Goal: Task Accomplishment & Management: Use online tool/utility

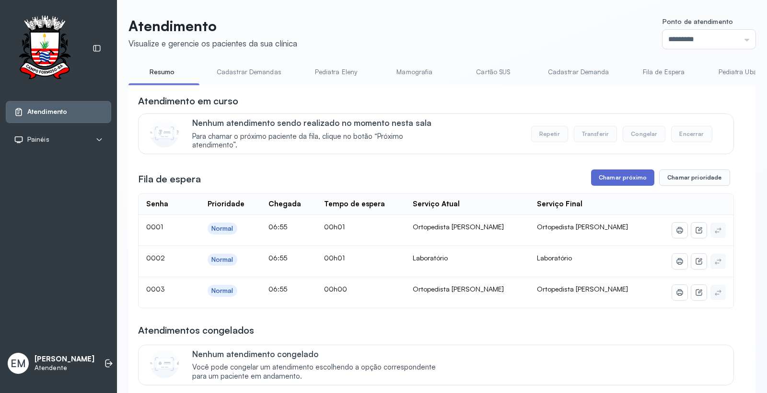
click at [602, 181] on button "Chamar próximo" at bounding box center [622, 178] width 63 height 16
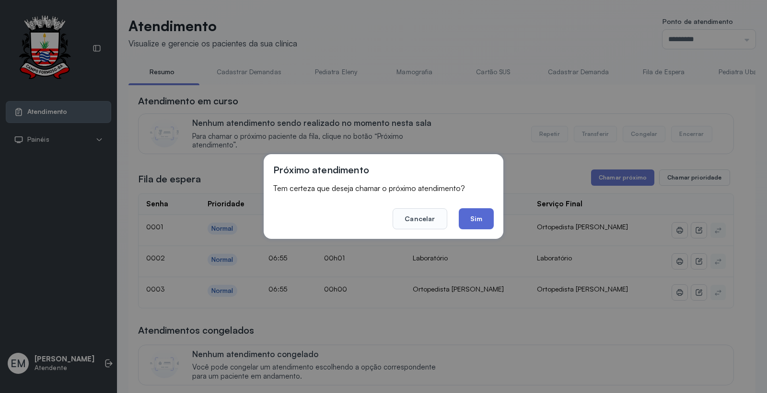
click at [482, 218] on button "Sim" at bounding box center [476, 218] width 35 height 21
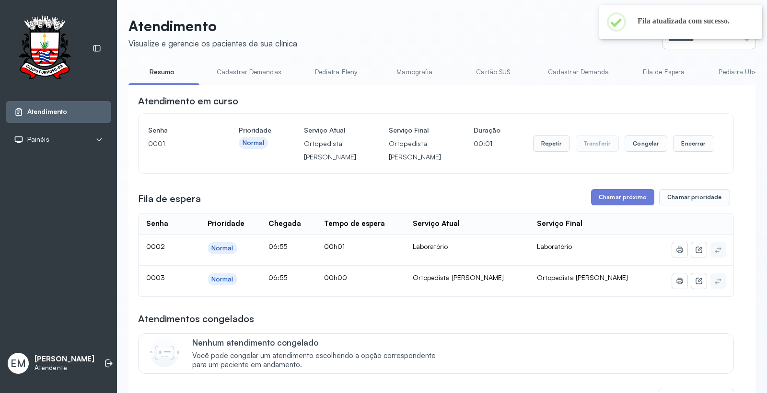
click at [684, 45] on input "*********" at bounding box center [708, 39] width 93 height 19
type input "******"
click at [679, 57] on div "Atendimento Visualize e gerencie os pacientes da sua clínica Ponto de atendimen…" at bounding box center [441, 300] width 627 height 566
click at [102, 366] on li at bounding box center [108, 363] width 21 height 21
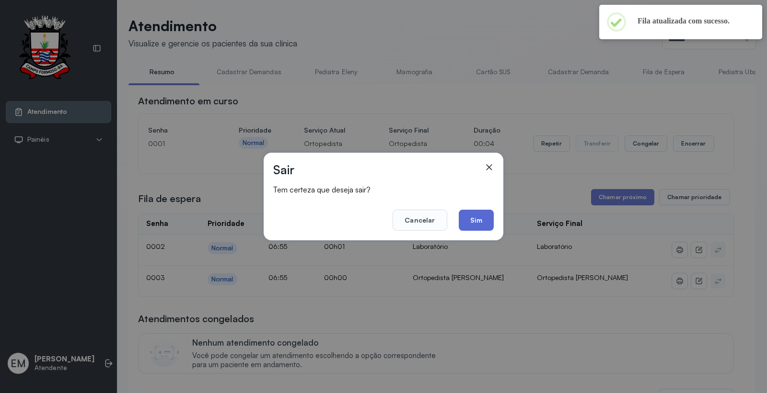
click at [470, 217] on button "Sim" at bounding box center [476, 220] width 35 height 21
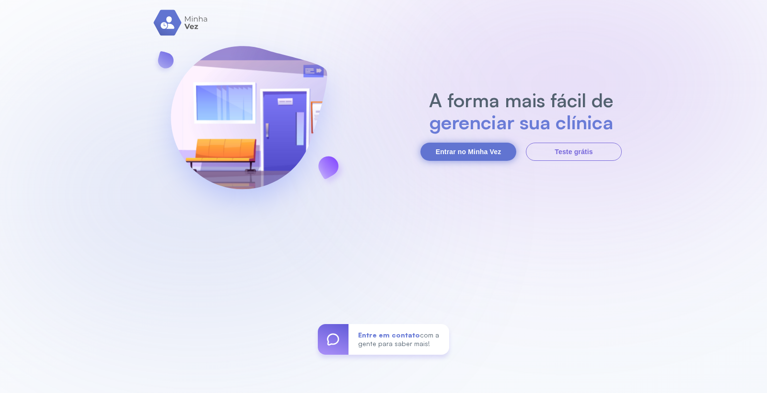
click at [473, 145] on button "Entrar no Minha Vez" at bounding box center [468, 152] width 96 height 18
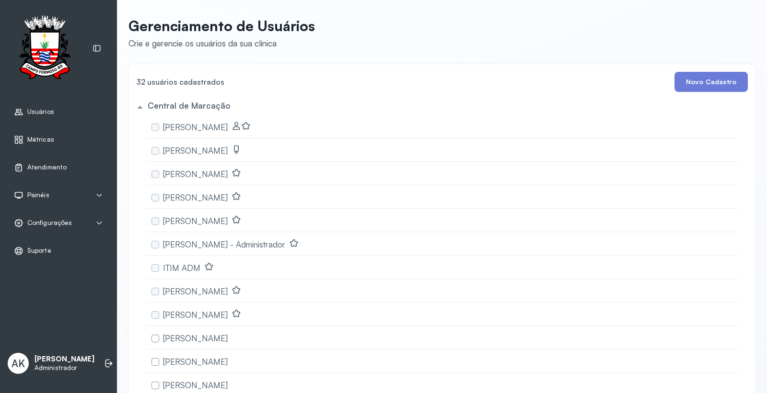
click at [50, 162] on div "Atendimento" at bounding box center [58, 168] width 105 height 22
click at [75, 170] on link "Atendimento" at bounding box center [58, 168] width 89 height 10
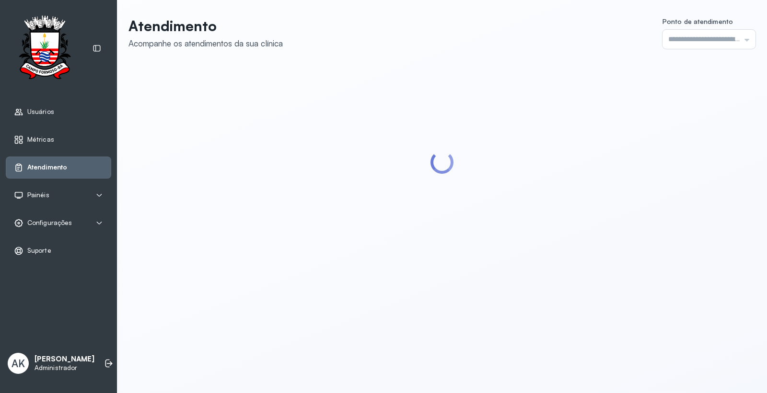
type input "*********"
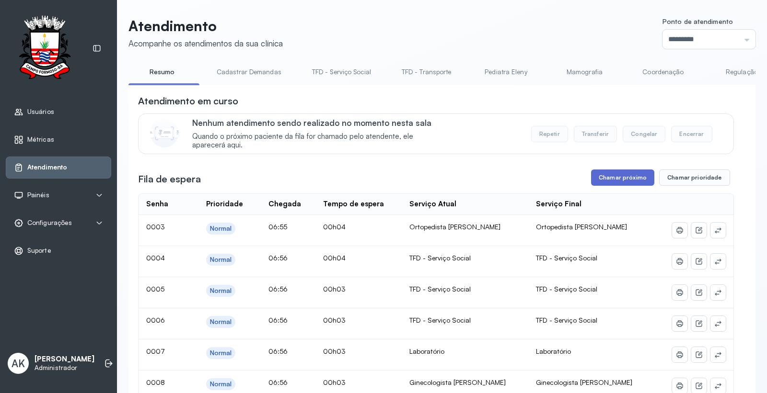
click at [621, 184] on button "Chamar próximo" at bounding box center [622, 178] width 63 height 16
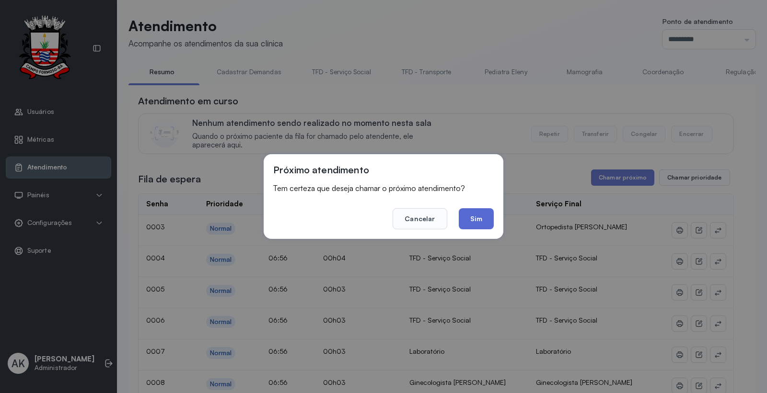
click at [461, 225] on button "Sim" at bounding box center [476, 218] width 35 height 21
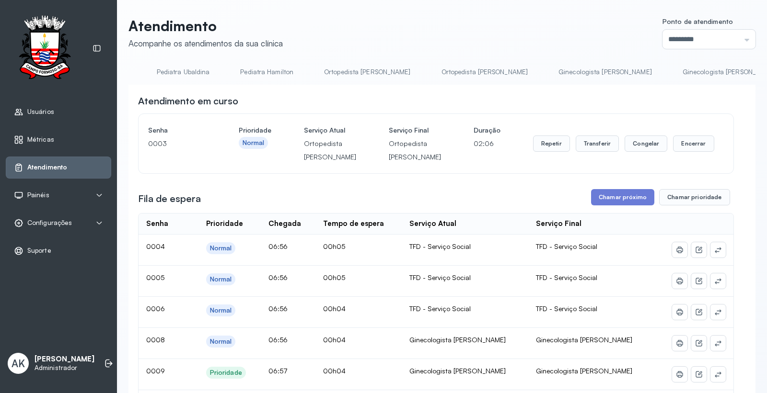
scroll to position [0, 1170]
click at [539, 64] on link "Ginecologista [PERSON_NAME]" at bounding box center [595, 72] width 113 height 16
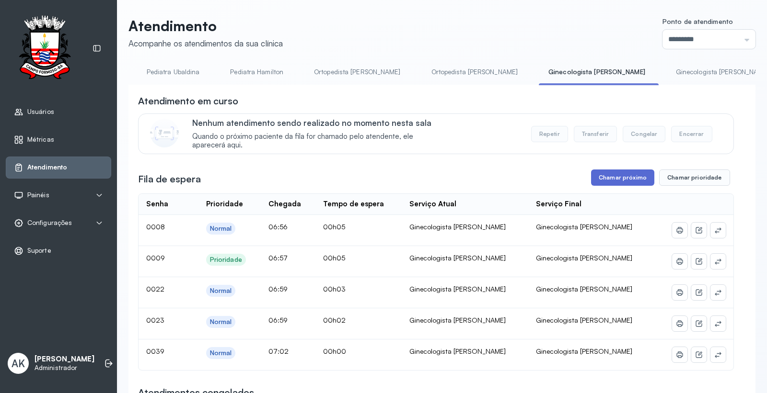
click at [606, 179] on button "Chamar próximo" at bounding box center [622, 178] width 63 height 16
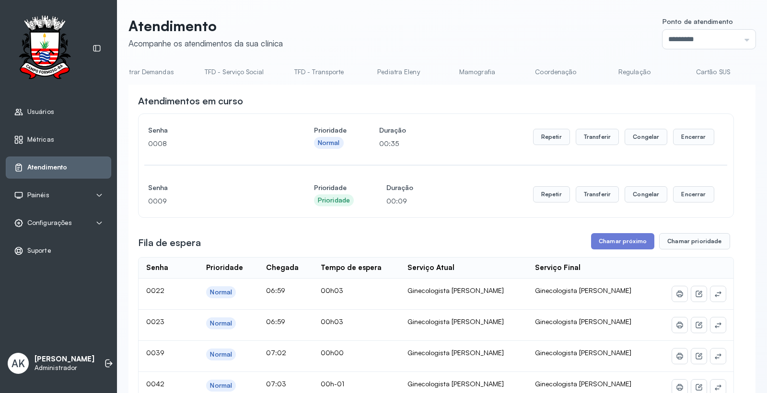
scroll to position [0, 0]
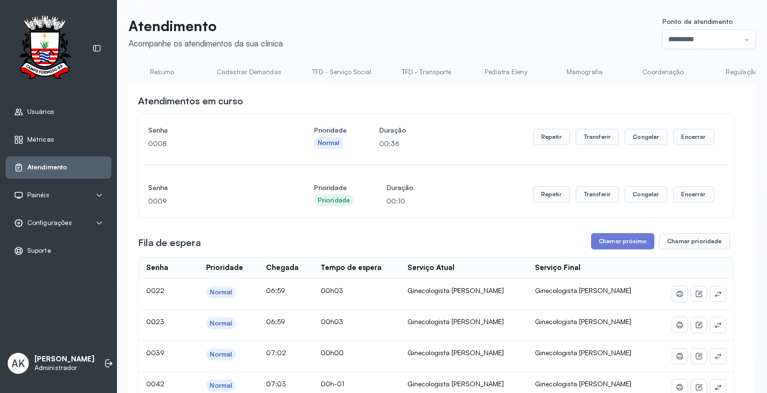
click at [173, 70] on link "Resumo" at bounding box center [161, 72] width 67 height 16
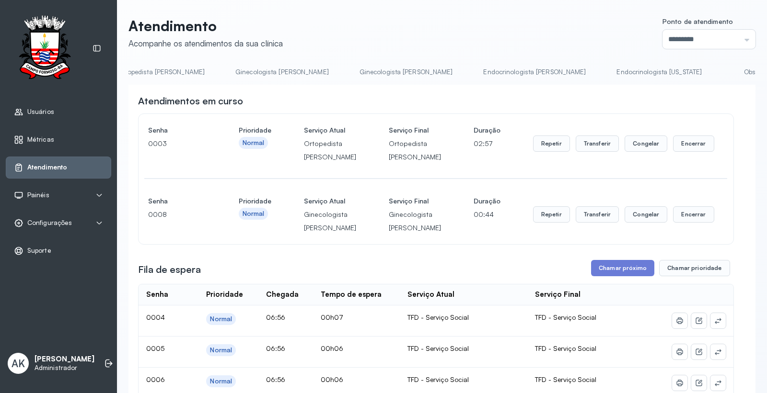
scroll to position [0, 1686]
click at [678, 73] on link "Laboratório" at bounding box center [711, 72] width 67 height 16
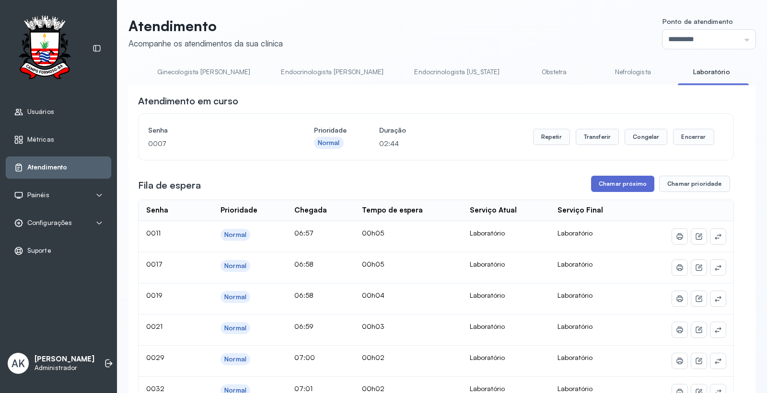
click at [612, 185] on button "Chamar próximo" at bounding box center [622, 184] width 63 height 16
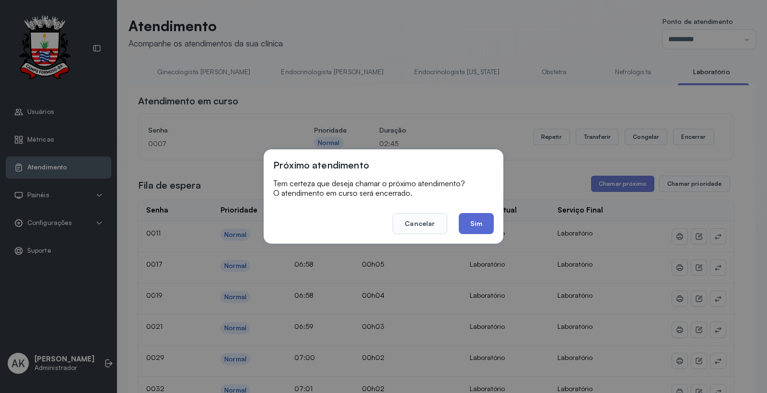
click at [478, 219] on button "Sim" at bounding box center [476, 223] width 35 height 21
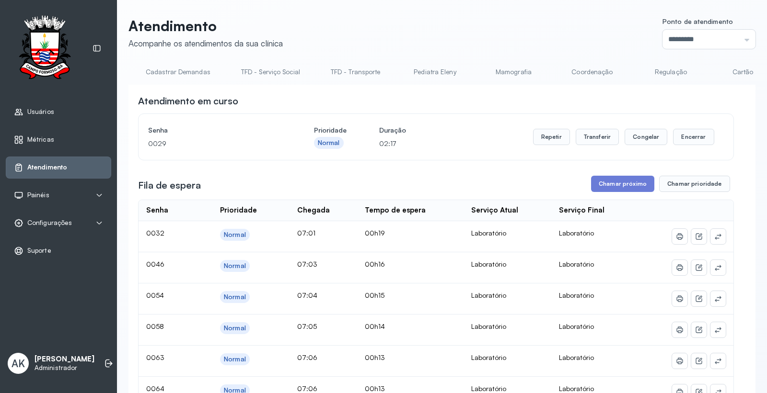
scroll to position [0, 0]
click at [161, 67] on link "Resumo" at bounding box center [161, 72] width 67 height 16
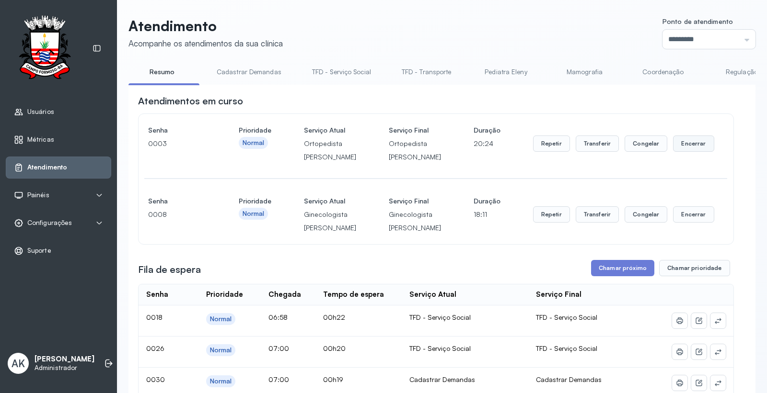
click at [691, 146] on button "Encerrar" at bounding box center [693, 144] width 41 height 16
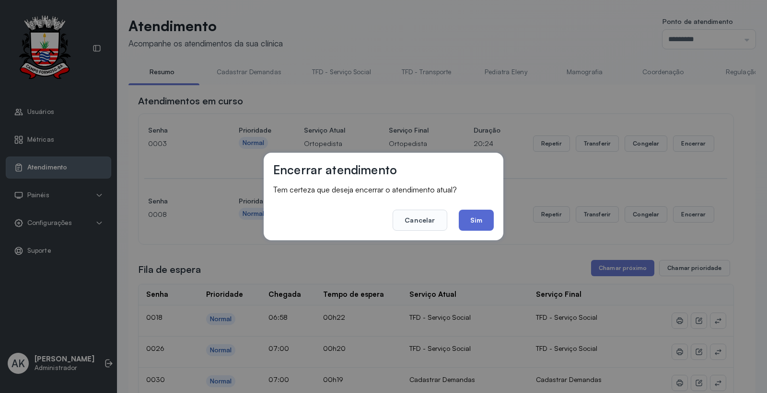
click at [487, 216] on button "Sim" at bounding box center [476, 220] width 35 height 21
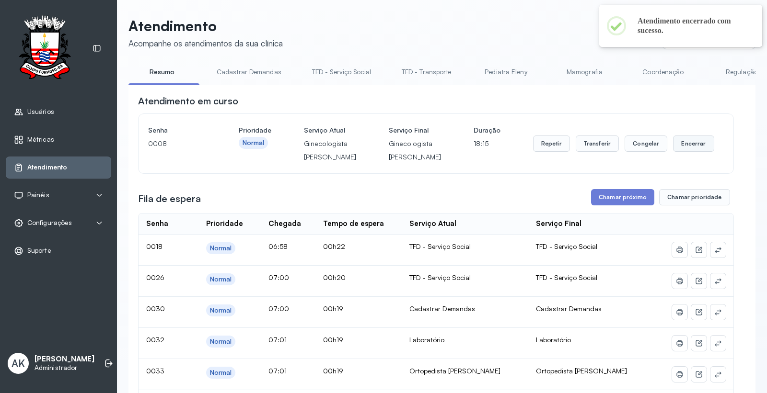
click at [680, 150] on button "Encerrar" at bounding box center [693, 144] width 41 height 16
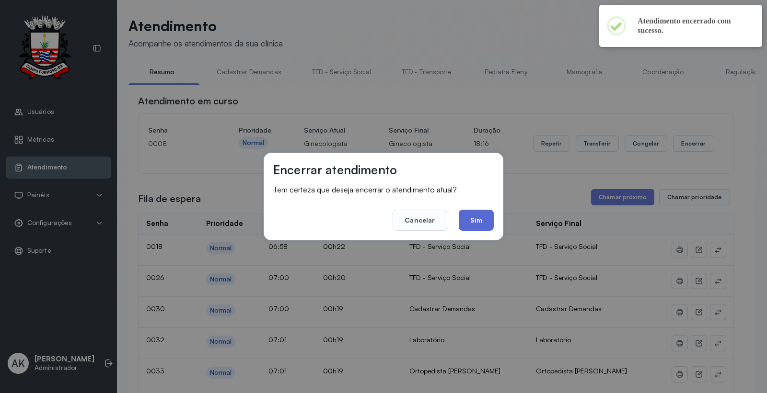
click at [471, 211] on button "Sim" at bounding box center [476, 220] width 35 height 21
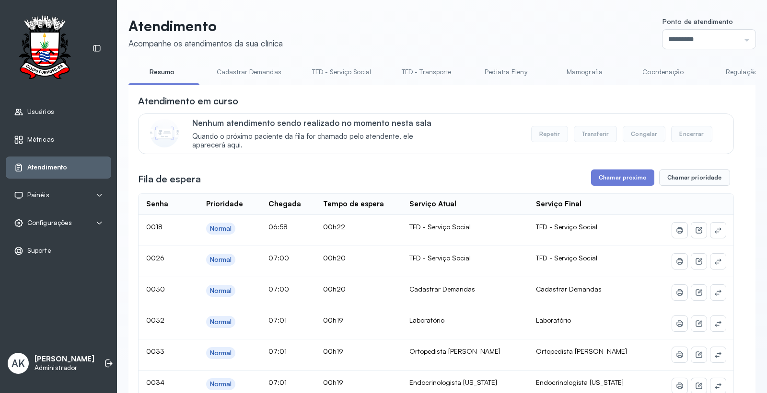
click at [254, 68] on link "Cadastrar Demandas" at bounding box center [249, 72] width 84 height 16
click at [342, 66] on link "TFD - Serviço Social" at bounding box center [343, 72] width 78 height 16
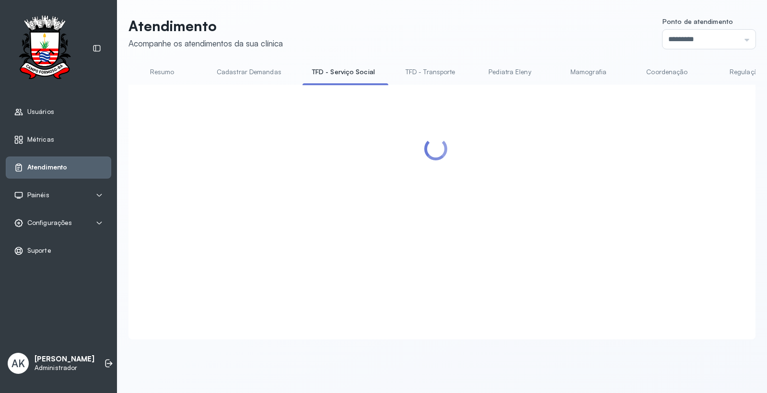
click at [222, 67] on link "Cadastrar Demandas" at bounding box center [249, 72] width 84 height 16
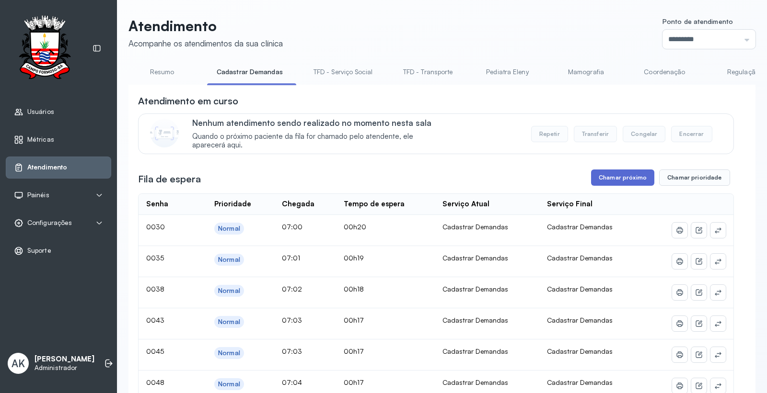
click at [625, 185] on button "Chamar próximo" at bounding box center [622, 178] width 63 height 16
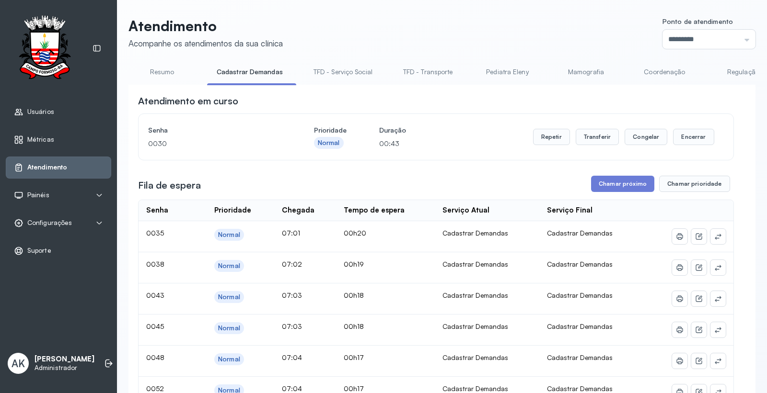
click at [154, 78] on link "Resumo" at bounding box center [161, 72] width 67 height 16
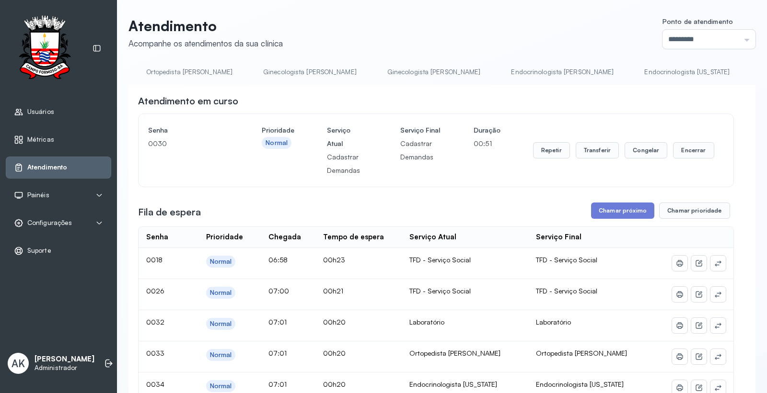
scroll to position [0, 1686]
click at [678, 75] on link "Laboratório" at bounding box center [711, 72] width 67 height 16
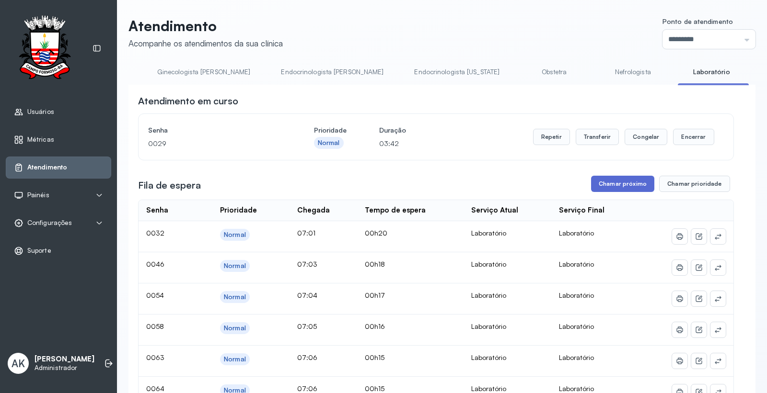
click at [627, 180] on button "Chamar próximo" at bounding box center [622, 184] width 63 height 16
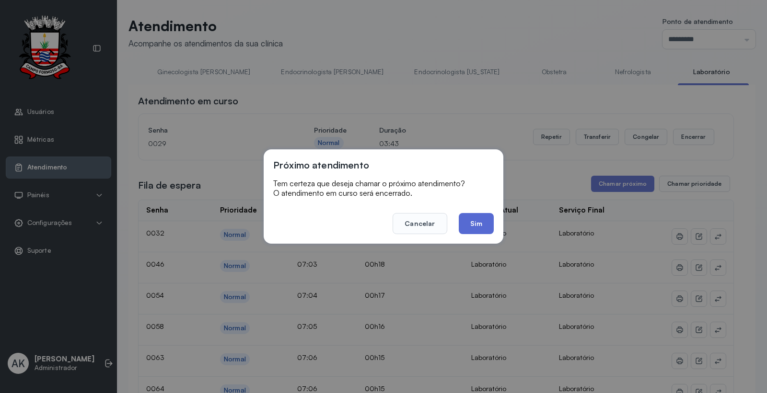
click at [481, 218] on button "Sim" at bounding box center [476, 223] width 35 height 21
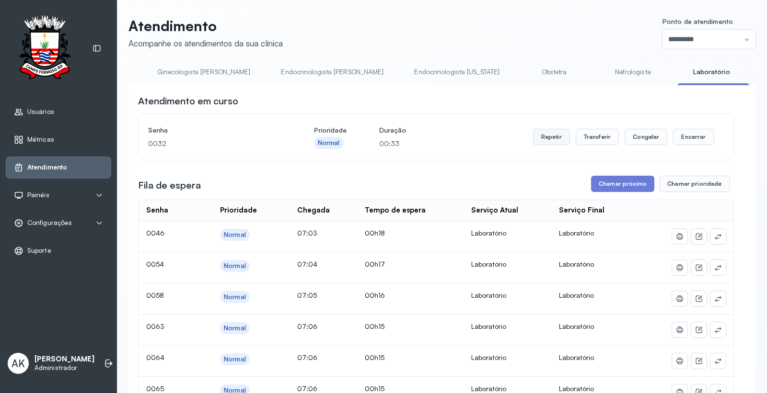
click at [548, 133] on button "Repetir" at bounding box center [551, 137] width 37 height 16
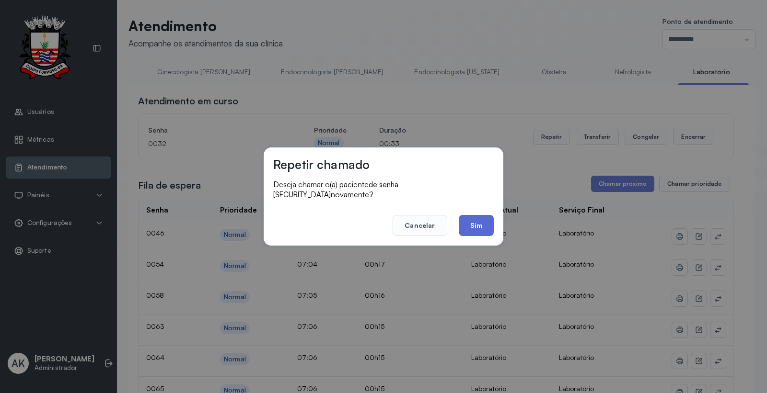
click at [481, 215] on button "Sim" at bounding box center [476, 225] width 35 height 21
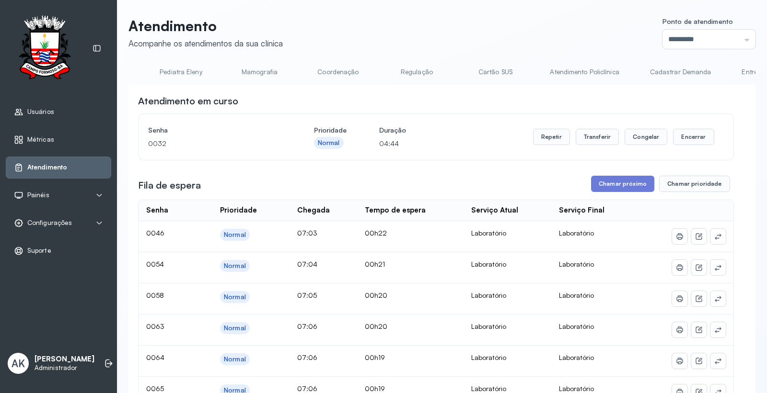
scroll to position [0, 0]
click at [163, 72] on link "Resumo" at bounding box center [161, 72] width 67 height 16
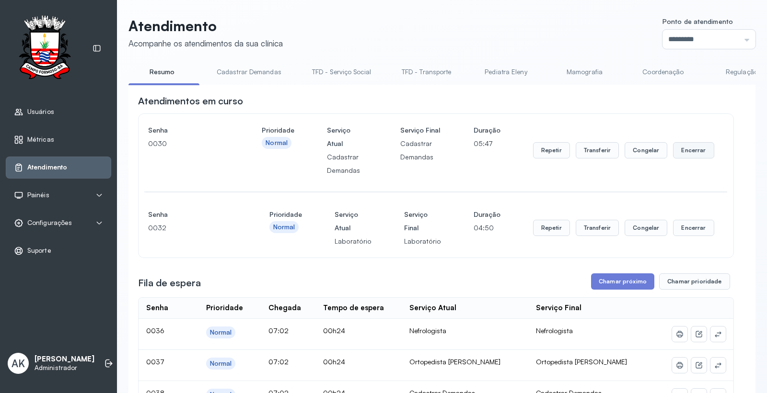
click at [687, 159] on button "Encerrar" at bounding box center [693, 150] width 41 height 16
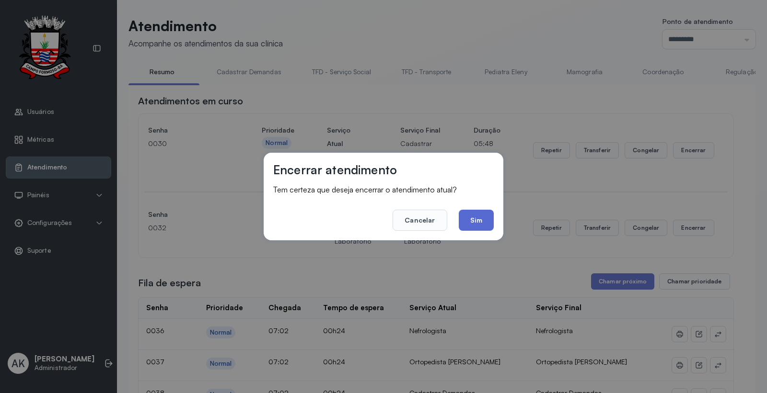
click at [484, 217] on button "Sim" at bounding box center [476, 220] width 35 height 21
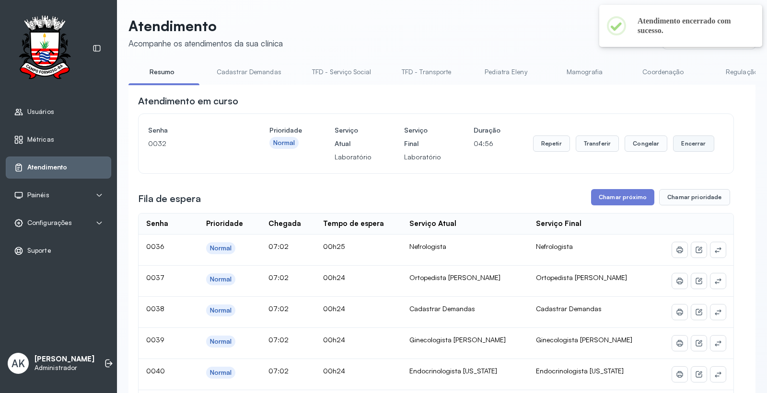
click at [695, 152] on button "Encerrar" at bounding box center [693, 144] width 41 height 16
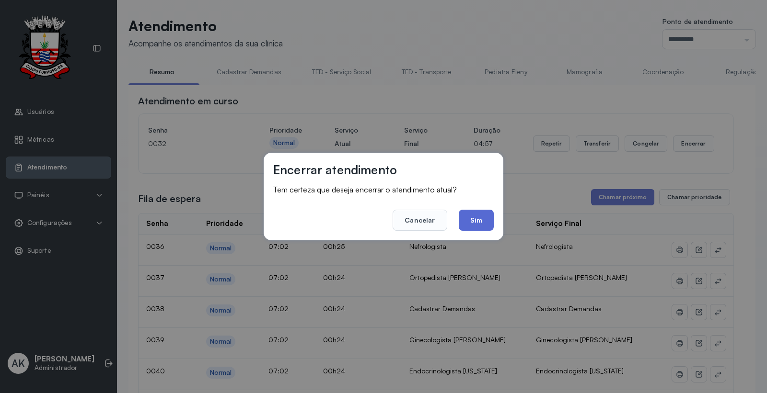
click at [484, 219] on button "Sim" at bounding box center [476, 220] width 35 height 21
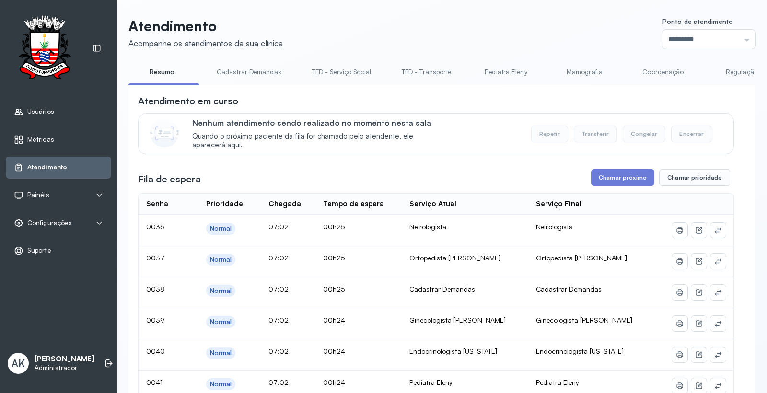
scroll to position [53, 0]
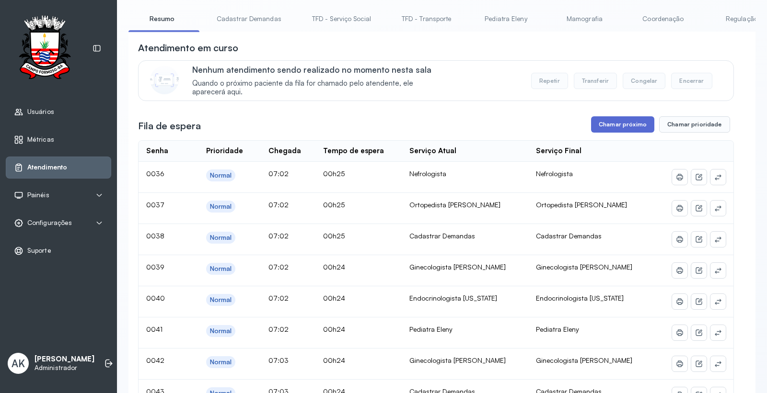
click at [611, 130] on button "Chamar próximo" at bounding box center [622, 124] width 63 height 16
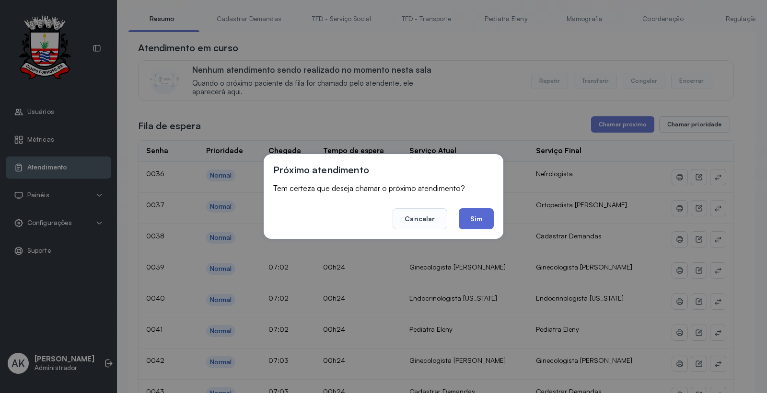
click at [468, 209] on button "Sim" at bounding box center [476, 218] width 35 height 21
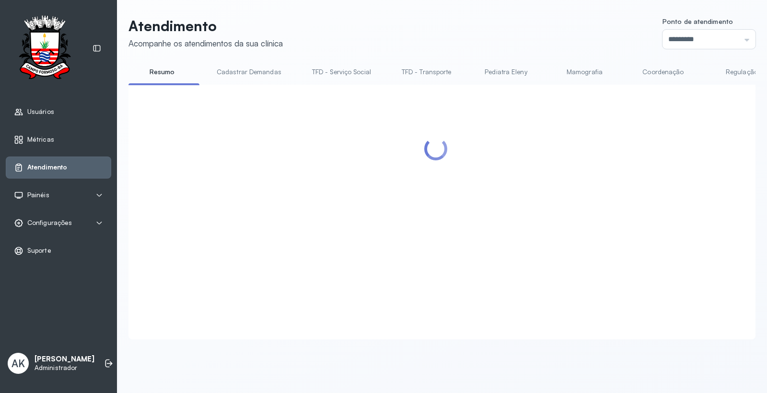
scroll to position [0, 0]
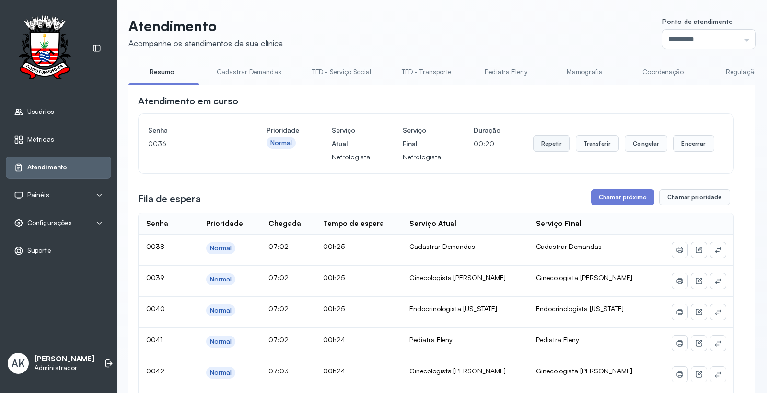
click at [533, 140] on button "Repetir" at bounding box center [551, 144] width 37 height 16
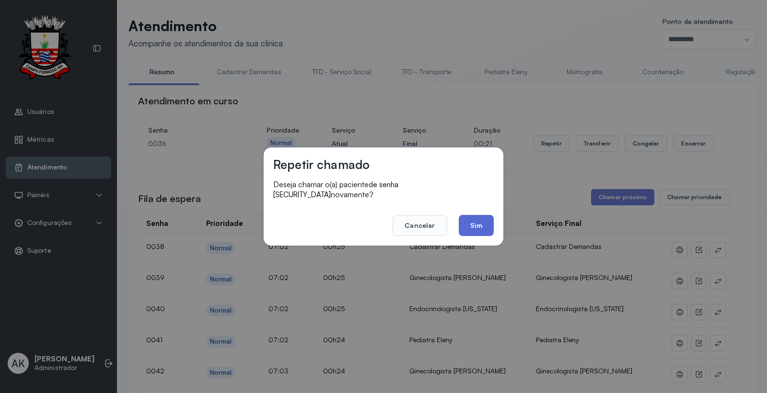
click at [470, 215] on button "Sim" at bounding box center [476, 225] width 35 height 21
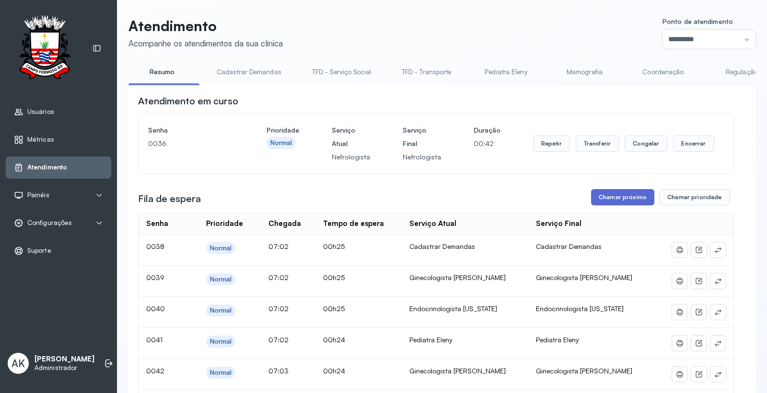
click at [596, 193] on button "Chamar próximo" at bounding box center [622, 197] width 63 height 16
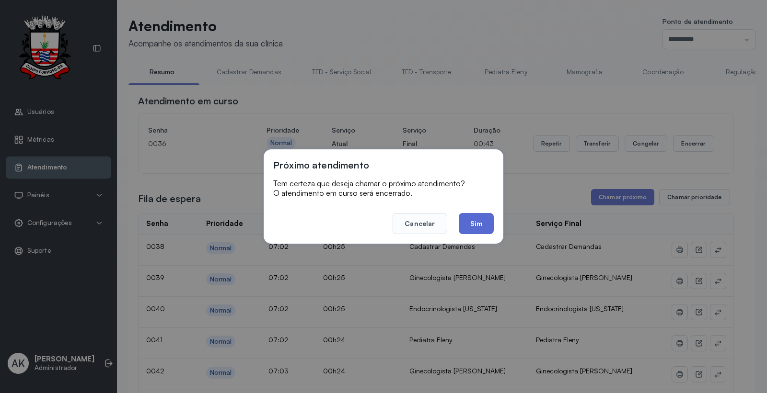
click at [464, 221] on button "Sim" at bounding box center [476, 223] width 35 height 21
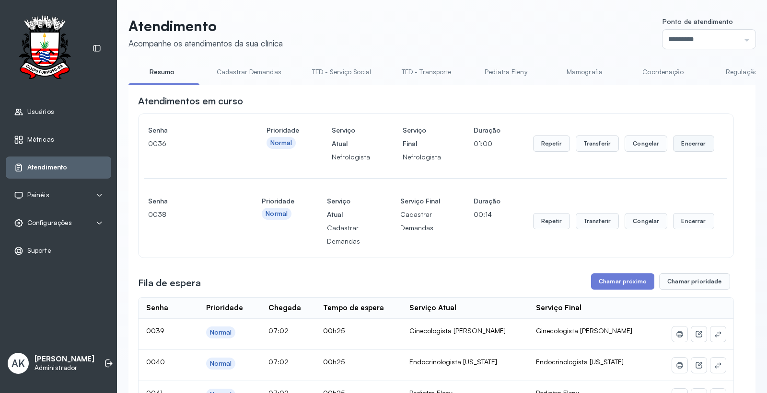
click at [698, 143] on button "Encerrar" at bounding box center [693, 144] width 41 height 16
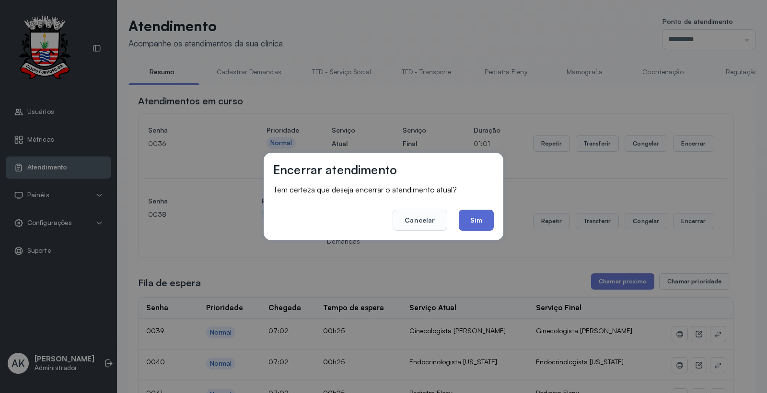
click at [477, 229] on button "Sim" at bounding box center [476, 220] width 35 height 21
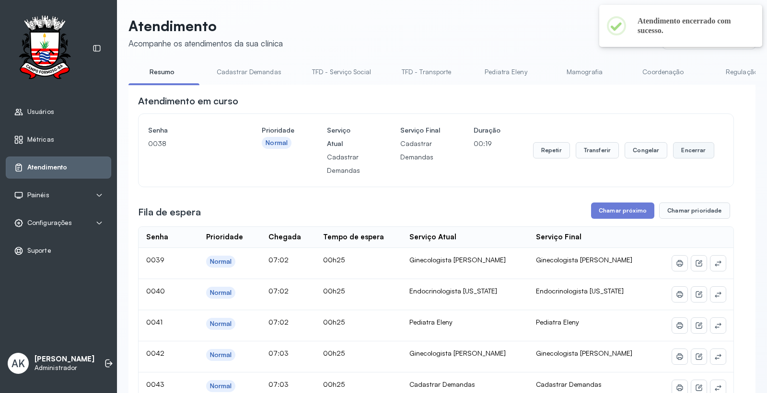
click at [688, 154] on button "Encerrar" at bounding box center [693, 150] width 41 height 16
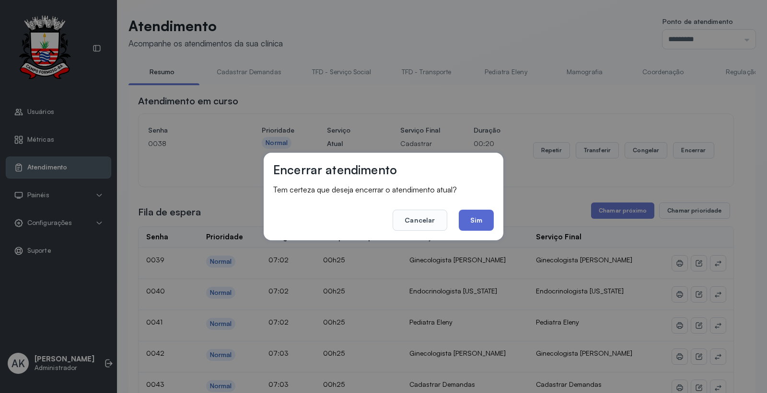
click at [480, 219] on button "Sim" at bounding box center [476, 220] width 35 height 21
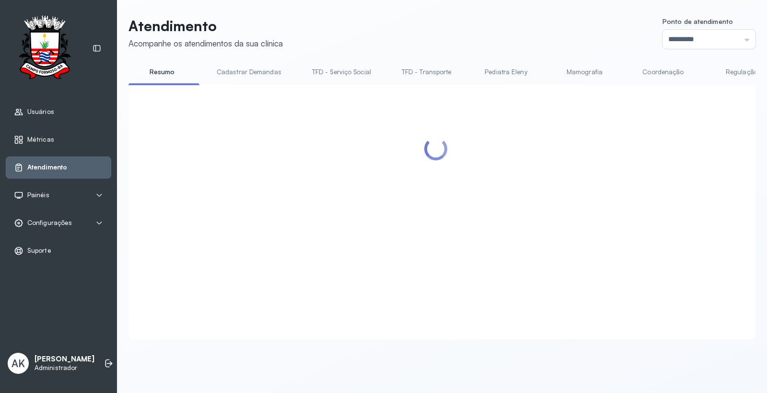
click at [615, 179] on div at bounding box center [436, 200] width 596 height 212
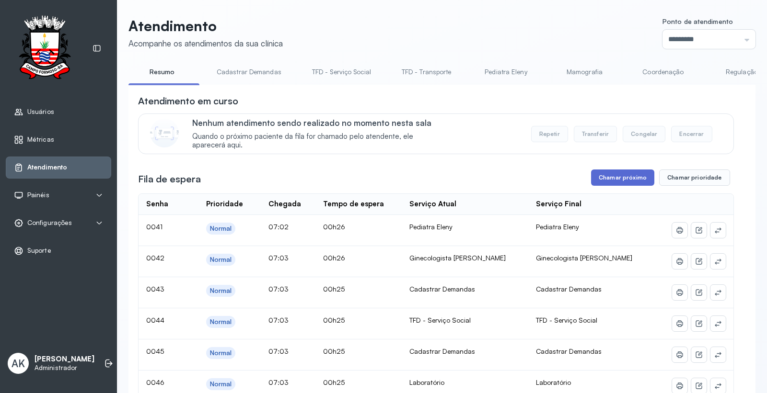
click at [606, 178] on button "Chamar próximo" at bounding box center [622, 178] width 63 height 16
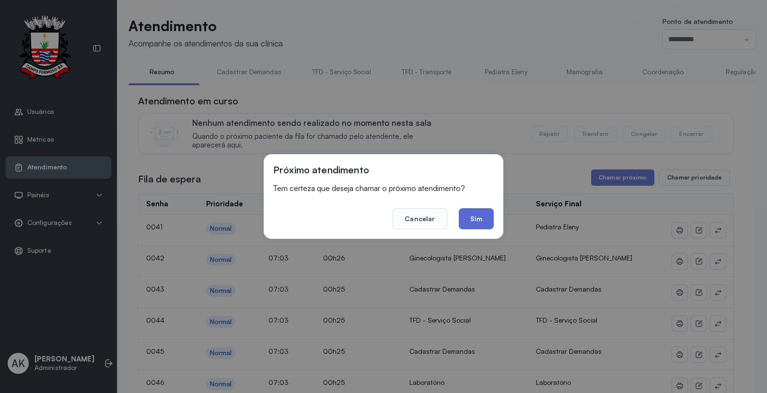
click at [472, 218] on button "Sim" at bounding box center [476, 218] width 35 height 21
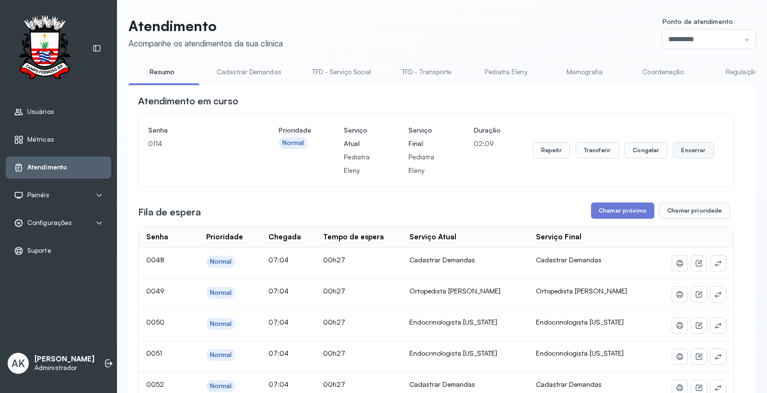
click at [673, 157] on button "Encerrar" at bounding box center [693, 150] width 41 height 16
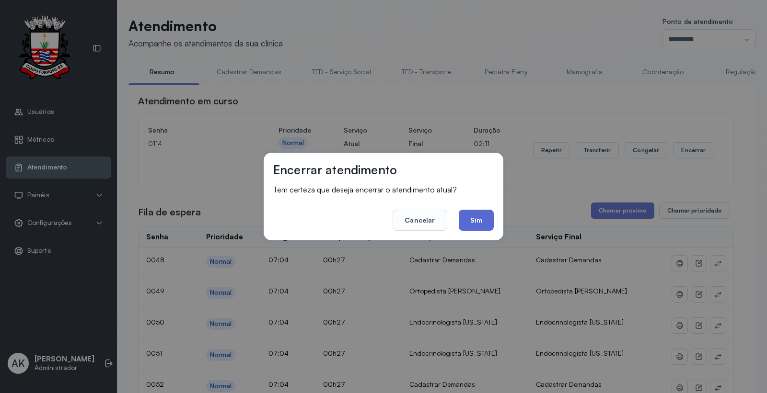
click at [486, 222] on button "Sim" at bounding box center [476, 220] width 35 height 21
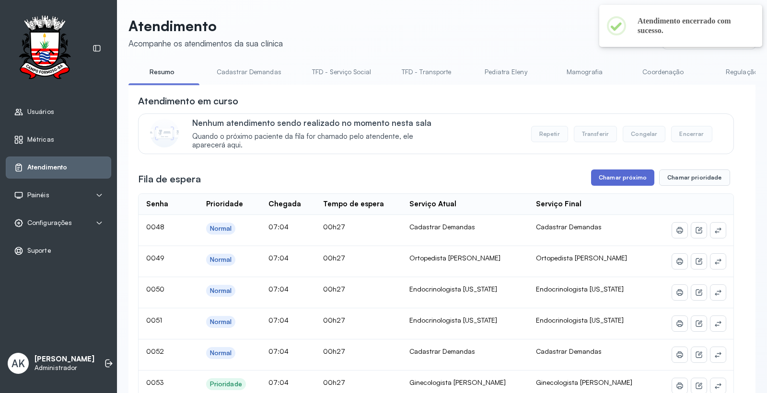
click at [619, 173] on button "Chamar próximo" at bounding box center [622, 178] width 63 height 16
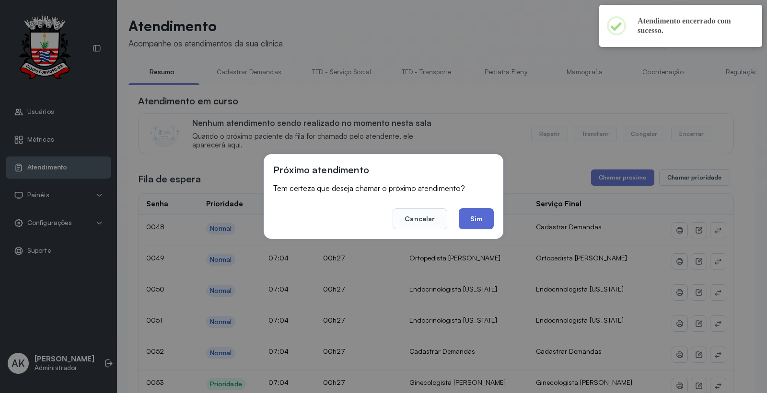
click at [484, 217] on button "Sim" at bounding box center [476, 218] width 35 height 21
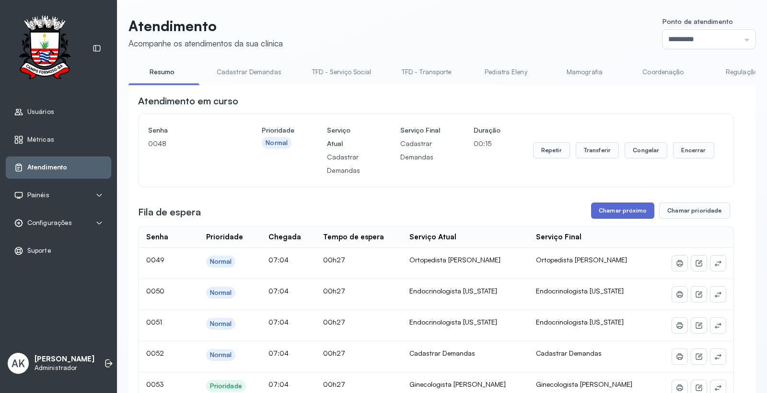
click at [601, 215] on button "Chamar próximo" at bounding box center [622, 211] width 63 height 16
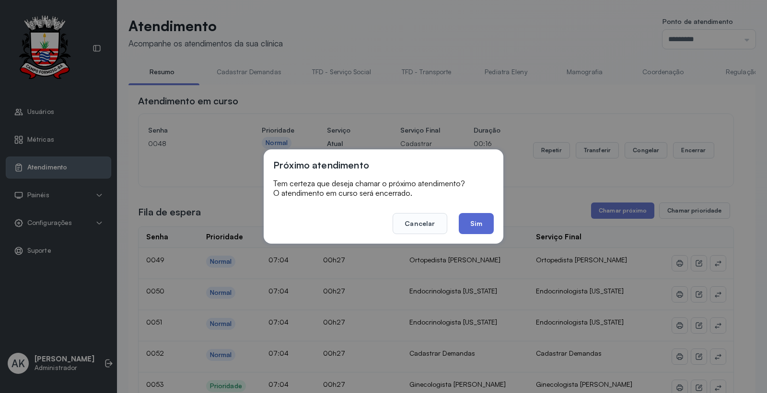
click at [483, 231] on button "Sim" at bounding box center [476, 223] width 35 height 21
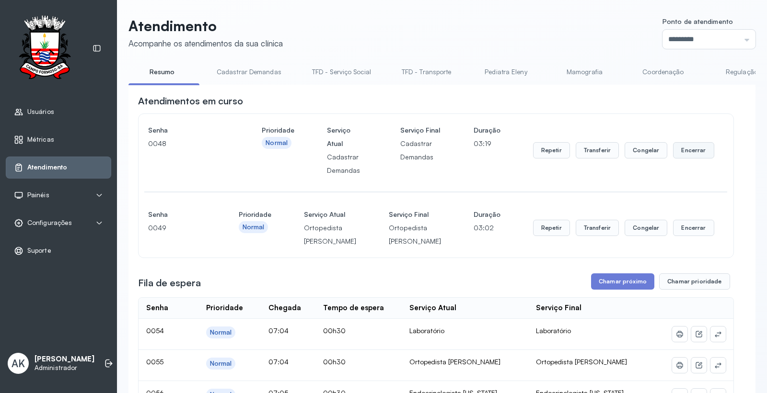
click at [701, 148] on button "Encerrar" at bounding box center [693, 150] width 41 height 16
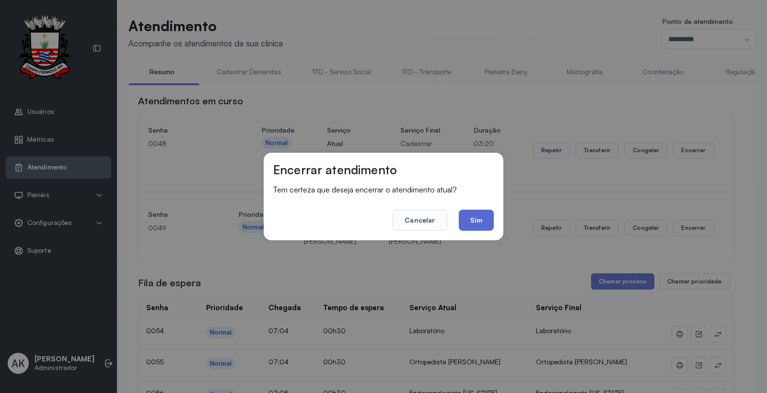
click at [480, 219] on button "Sim" at bounding box center [476, 220] width 35 height 21
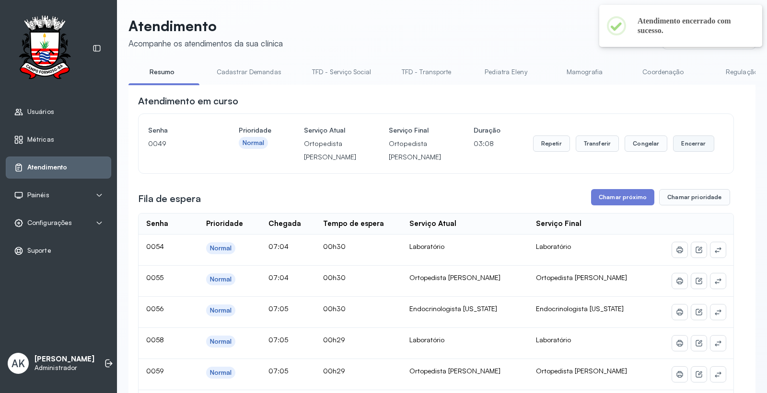
click at [684, 152] on button "Encerrar" at bounding box center [693, 144] width 41 height 16
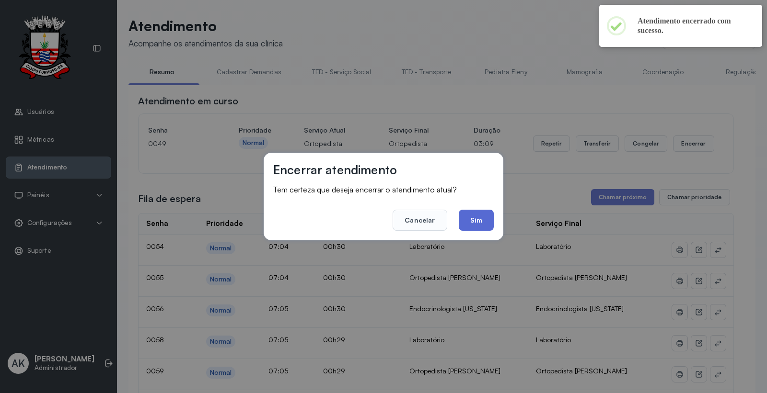
click at [477, 211] on button "Sim" at bounding box center [476, 220] width 35 height 21
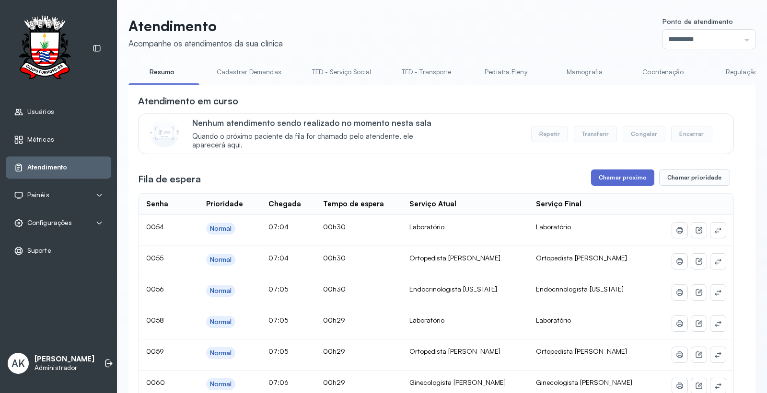
click at [612, 184] on button "Chamar próximo" at bounding box center [622, 178] width 63 height 16
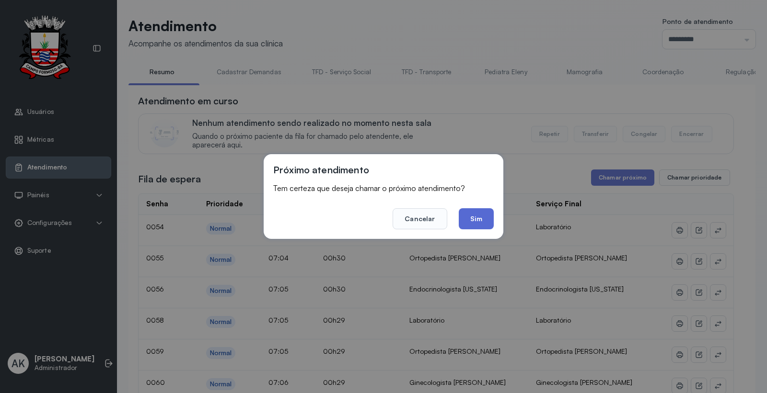
click at [468, 227] on button "Sim" at bounding box center [476, 218] width 35 height 21
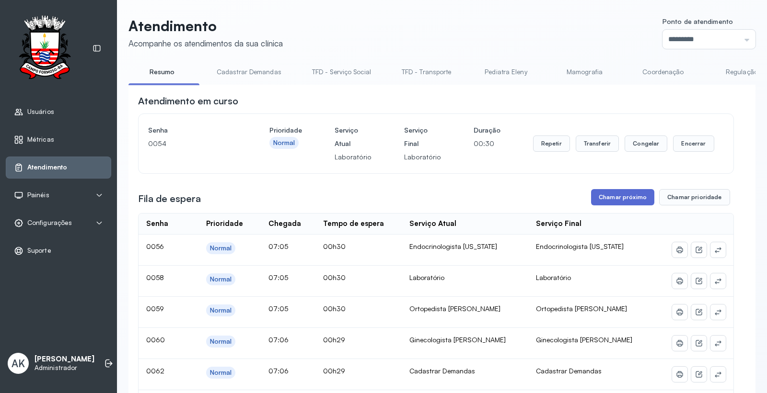
click at [614, 203] on button "Chamar próximo" at bounding box center [622, 197] width 63 height 16
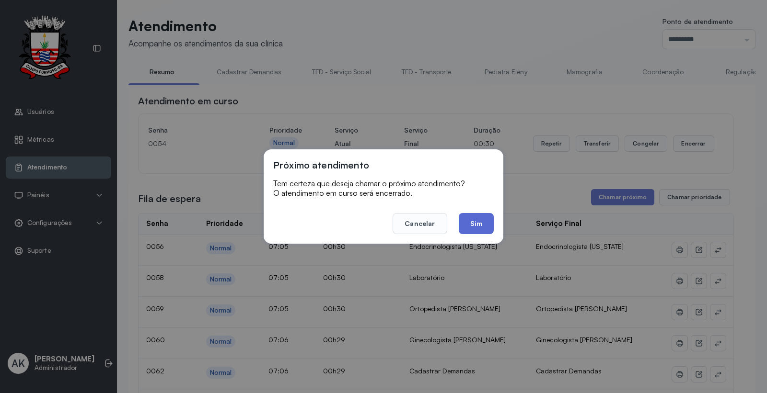
click at [480, 220] on button "Sim" at bounding box center [476, 223] width 35 height 21
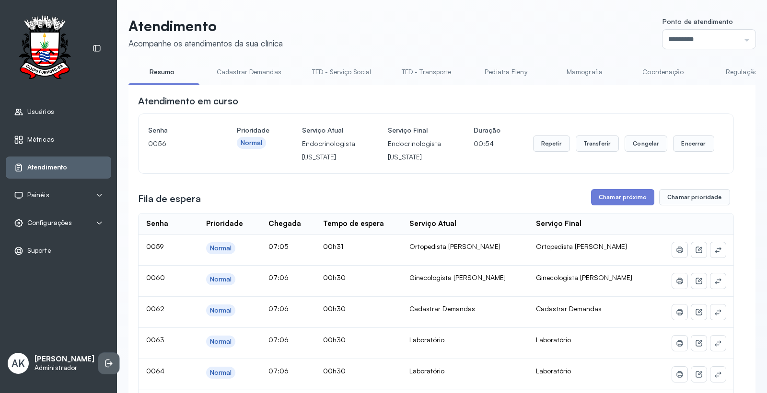
click at [104, 359] on icon at bounding box center [109, 364] width 10 height 10
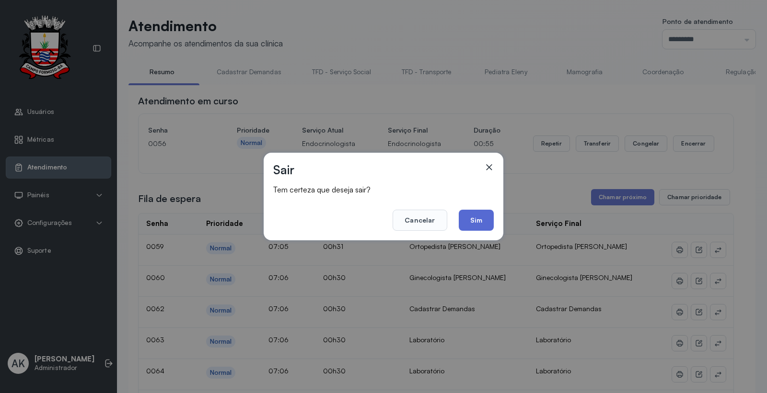
click at [477, 229] on button "Sim" at bounding box center [476, 220] width 35 height 21
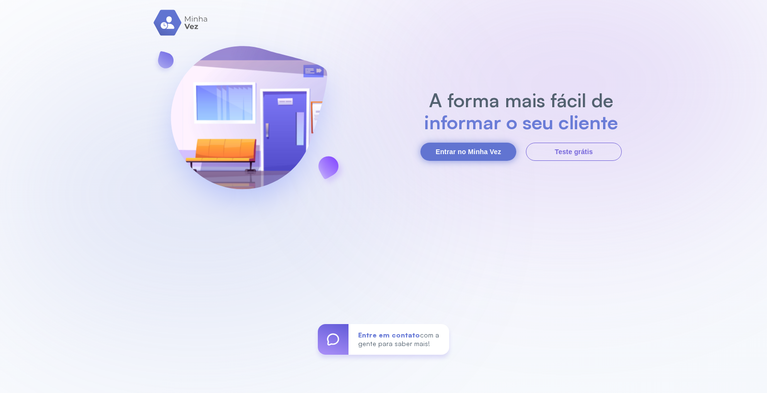
click at [452, 139] on section "A forma mais fácil de informar o seu cliente Entrar no Minha Vez Teste grátis" at bounding box center [520, 125] width 201 height 72
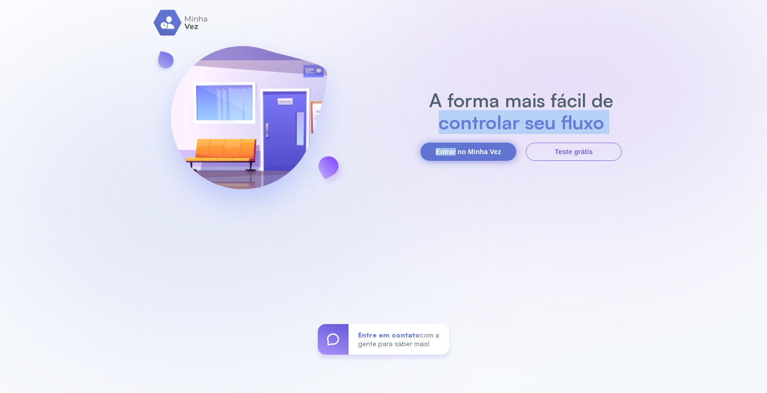
click at [456, 147] on button "Entrar no Minha Vez" at bounding box center [468, 152] width 96 height 18
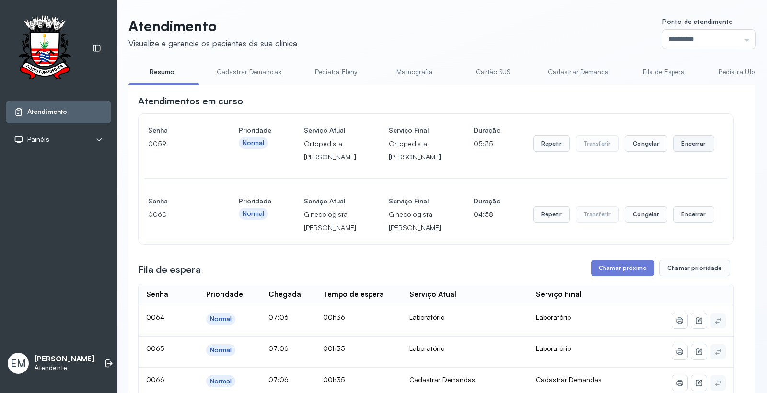
click at [693, 152] on button "Encerrar" at bounding box center [693, 144] width 41 height 16
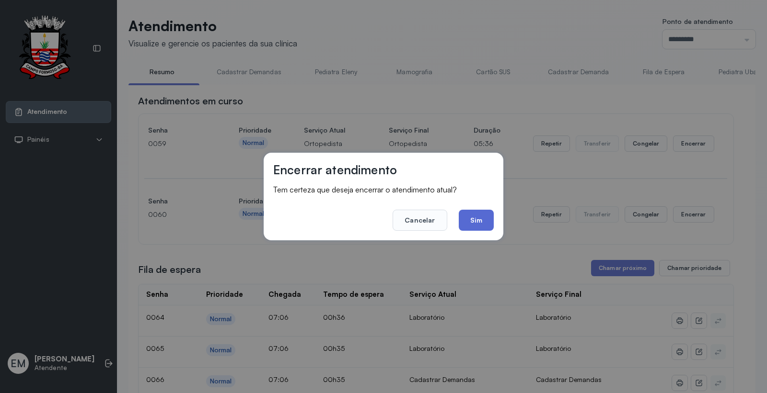
click at [490, 224] on button "Sim" at bounding box center [476, 220] width 35 height 21
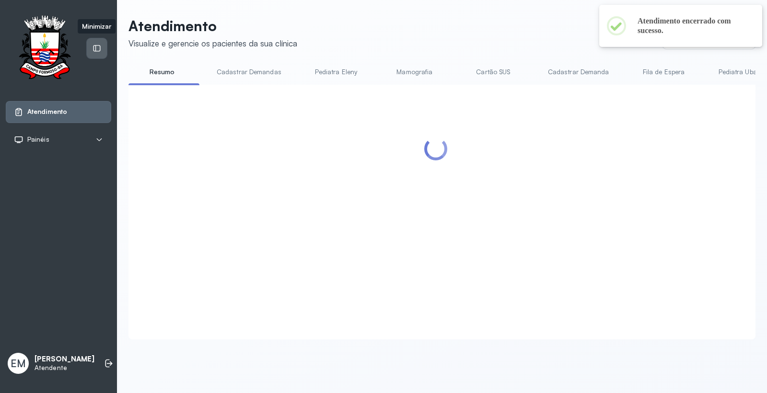
click at [98, 45] on icon at bounding box center [97, 48] width 9 height 9
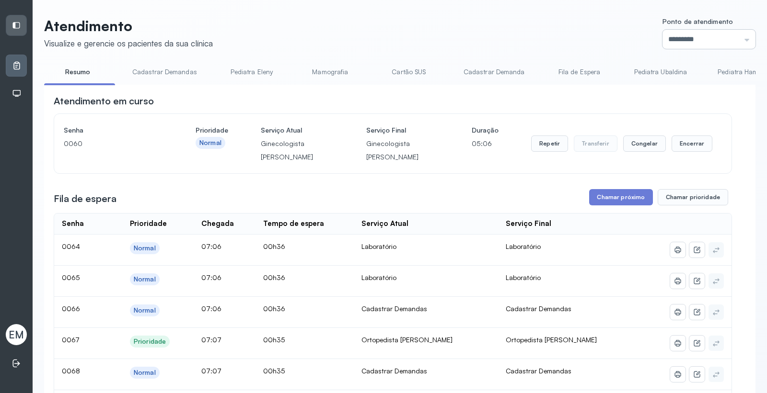
click at [703, 31] on input "*********" at bounding box center [708, 39] width 93 height 19
type input "*********"
click at [687, 143] on button "Encerrar" at bounding box center [691, 144] width 41 height 16
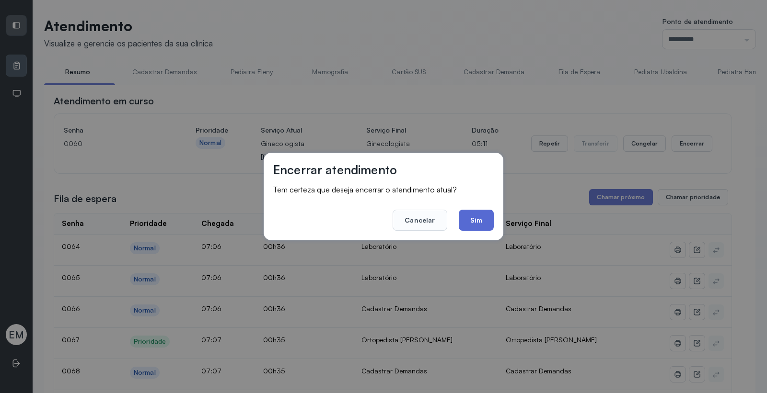
click at [483, 219] on button "Sim" at bounding box center [476, 220] width 35 height 21
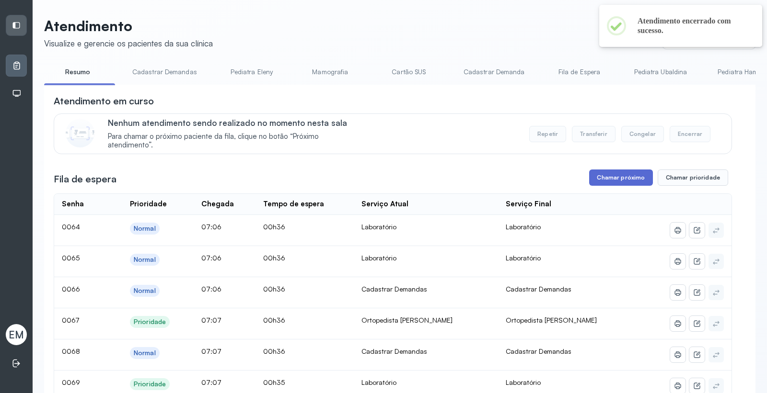
click at [629, 184] on button "Chamar próximo" at bounding box center [620, 178] width 63 height 16
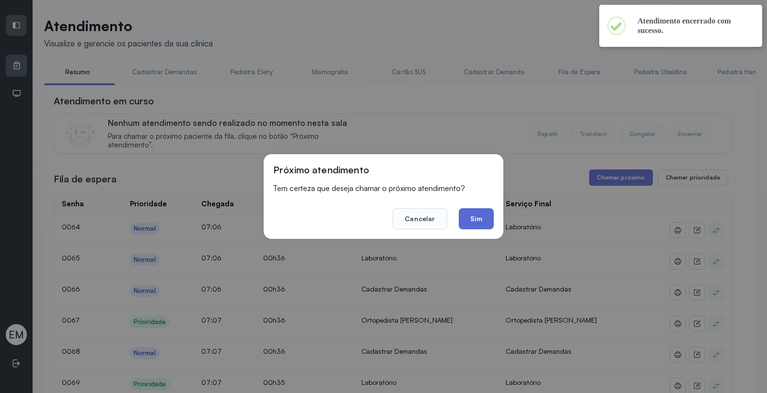
click at [475, 208] on button "Sim" at bounding box center [476, 218] width 35 height 21
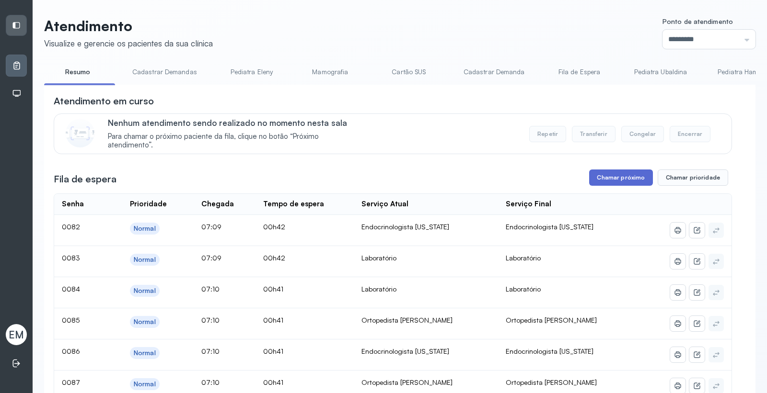
click at [625, 183] on button "Chamar próximo" at bounding box center [620, 178] width 63 height 16
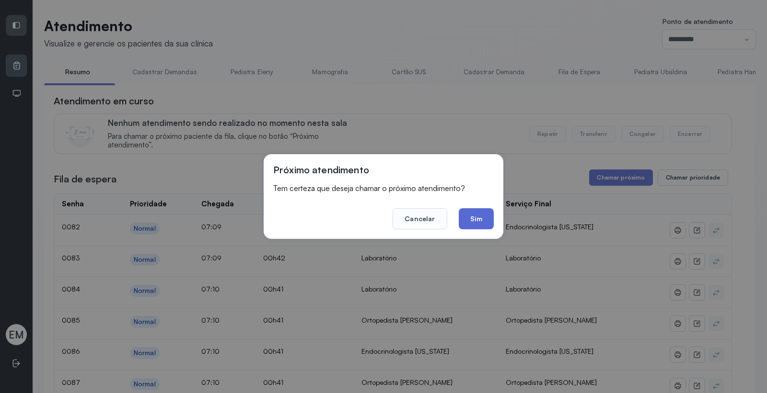
click at [469, 221] on button "Sim" at bounding box center [476, 218] width 35 height 21
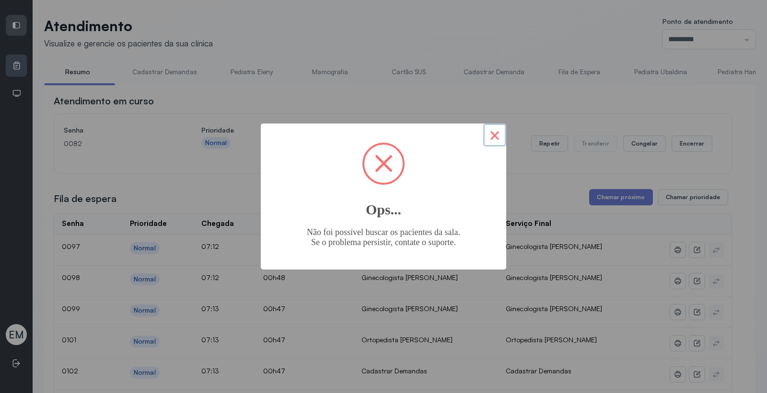
click at [501, 128] on button "×" at bounding box center [494, 135] width 23 height 23
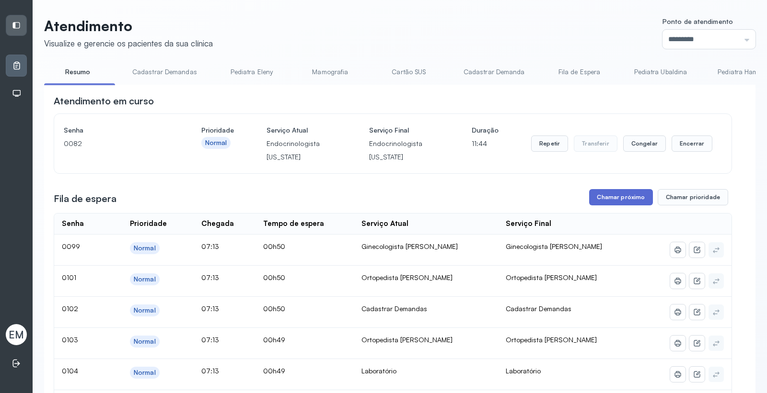
click at [620, 202] on button "Chamar próximo" at bounding box center [620, 197] width 63 height 16
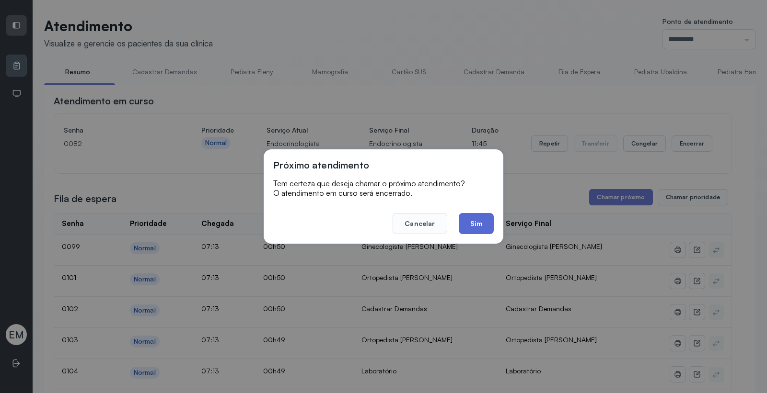
click at [475, 216] on button "Sim" at bounding box center [476, 223] width 35 height 21
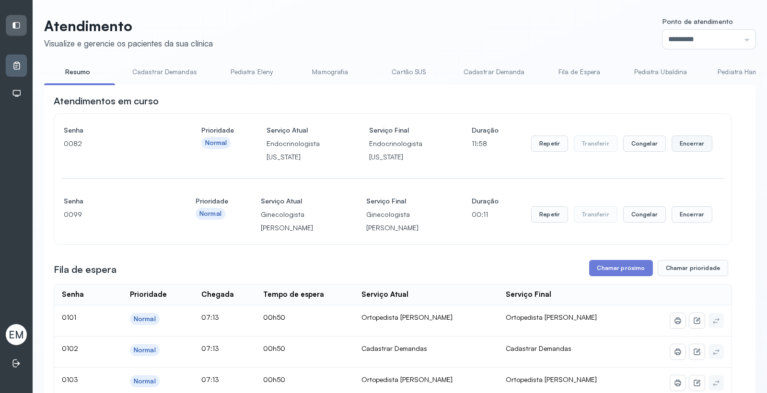
click at [673, 145] on button "Encerrar" at bounding box center [691, 144] width 41 height 16
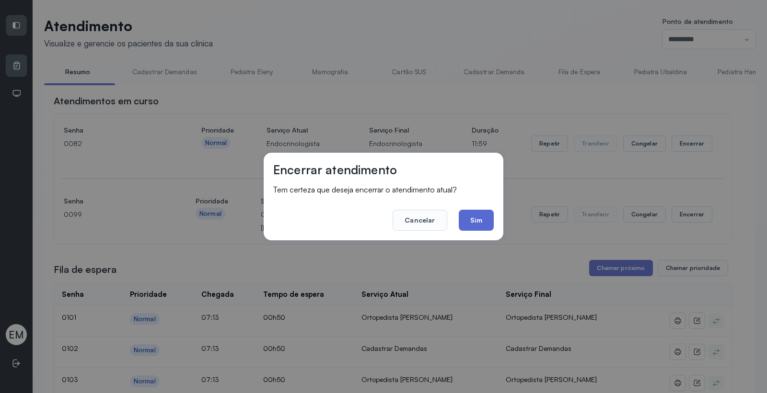
click at [480, 216] on button "Sim" at bounding box center [476, 220] width 35 height 21
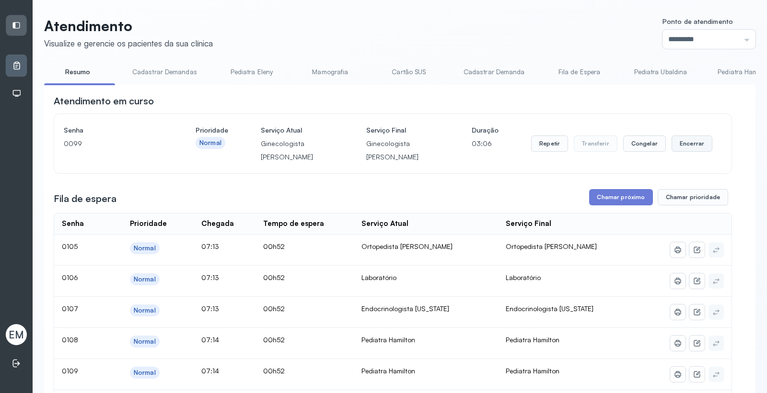
click at [685, 151] on button "Encerrar" at bounding box center [691, 144] width 41 height 16
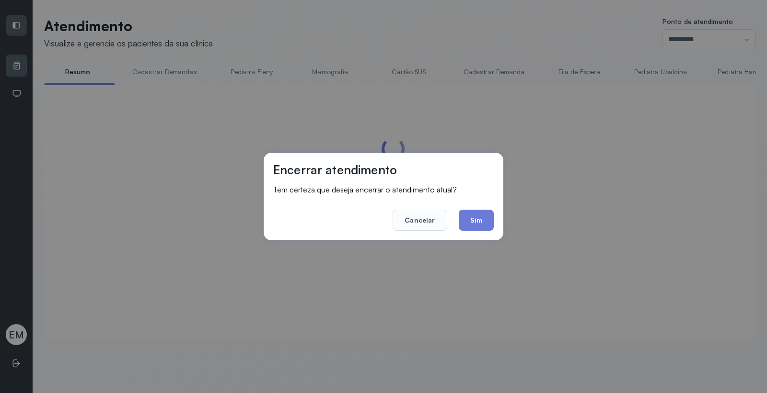
click at [494, 218] on div "Encerrar atendimento Tem certeza que deseja encerrar o atendimento atual? Cance…" at bounding box center [384, 197] width 240 height 88
click at [481, 224] on button "Sim" at bounding box center [476, 220] width 35 height 21
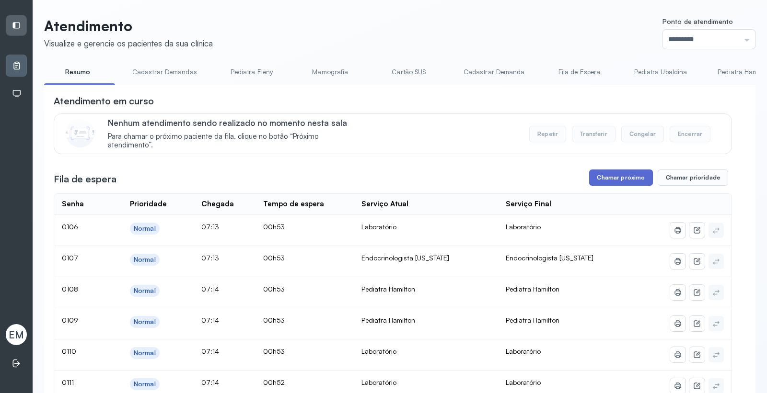
click at [633, 183] on button "Chamar próximo" at bounding box center [620, 178] width 63 height 16
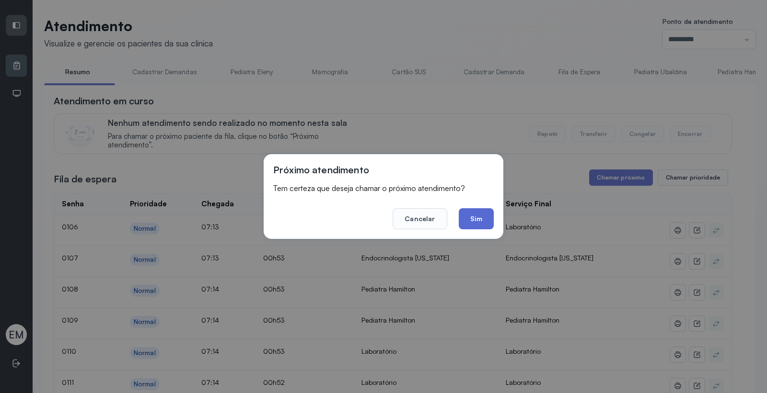
click at [485, 218] on button "Sim" at bounding box center [476, 218] width 35 height 21
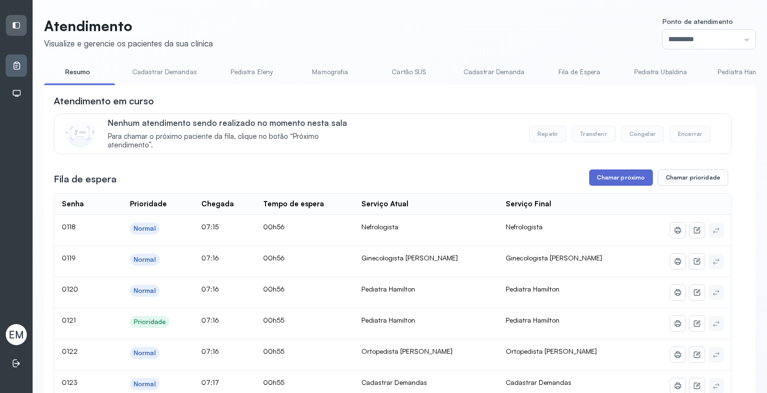
click at [609, 177] on button "Chamar próximo" at bounding box center [620, 178] width 63 height 16
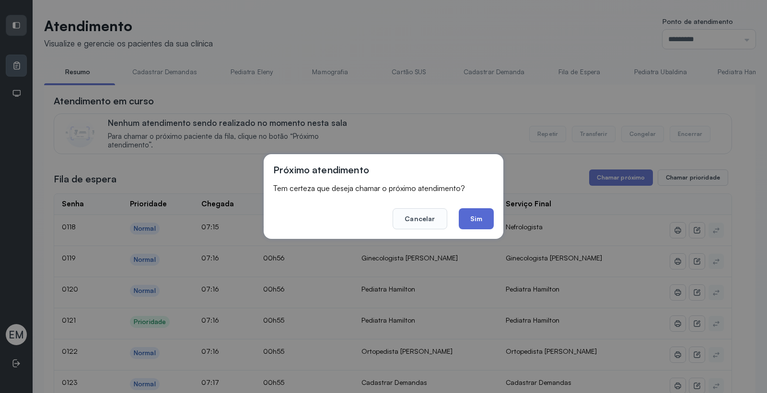
click at [480, 212] on button "Sim" at bounding box center [476, 218] width 35 height 21
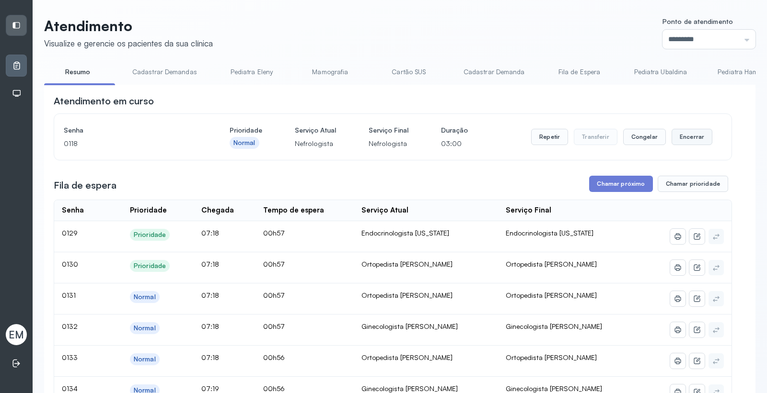
click at [671, 138] on button "Encerrar" at bounding box center [691, 137] width 41 height 16
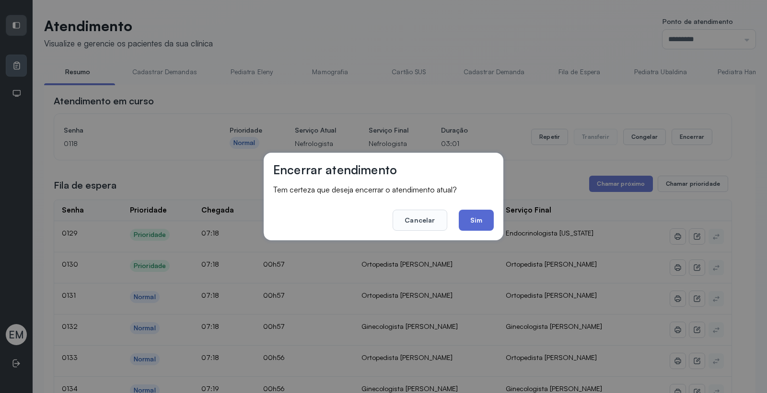
click at [475, 222] on button "Sim" at bounding box center [476, 220] width 35 height 21
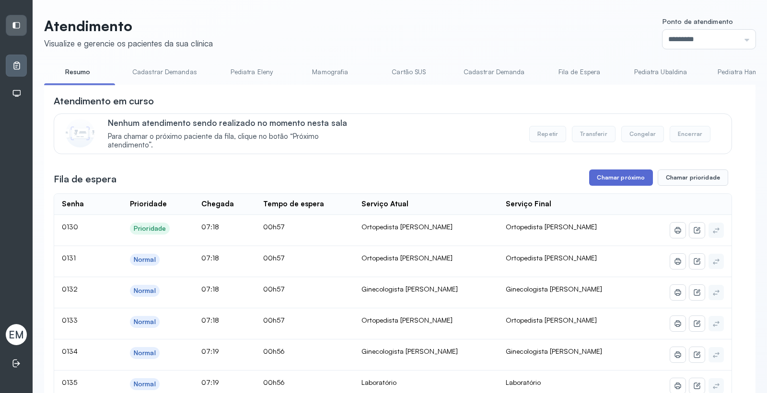
click at [604, 178] on button "Chamar próximo" at bounding box center [620, 178] width 63 height 16
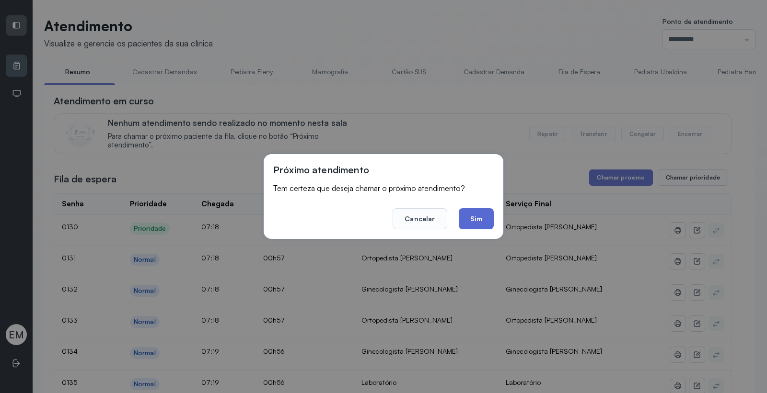
click at [486, 214] on button "Sim" at bounding box center [476, 218] width 35 height 21
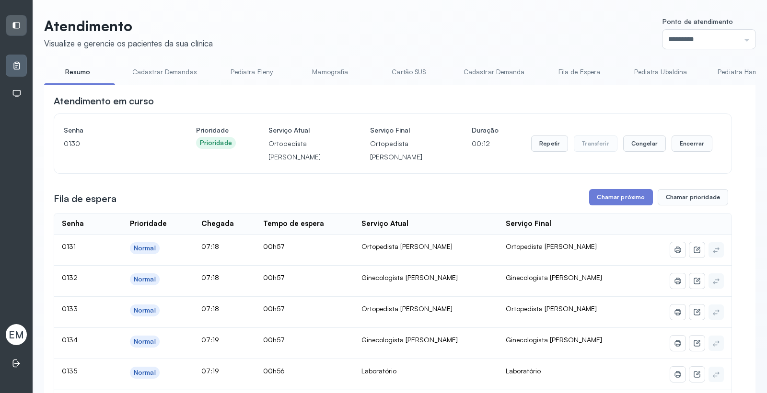
click at [565, 150] on div "Repetir Transferir Congelar Encerrar" at bounding box center [621, 144] width 181 height 16
click at [556, 152] on button "Repetir" at bounding box center [549, 144] width 37 height 16
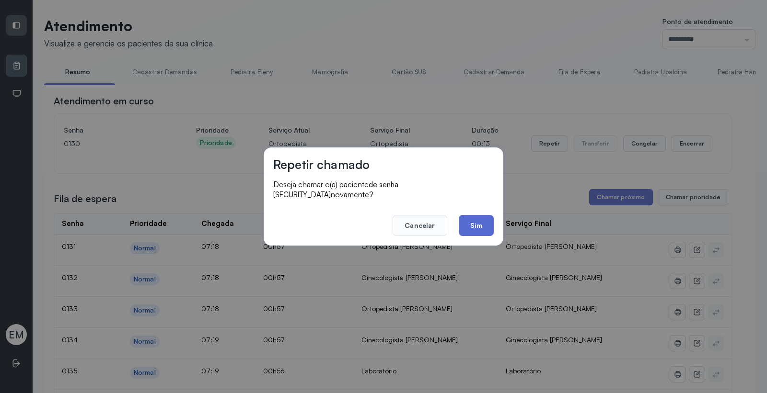
click at [459, 218] on button "Sim" at bounding box center [476, 225] width 35 height 21
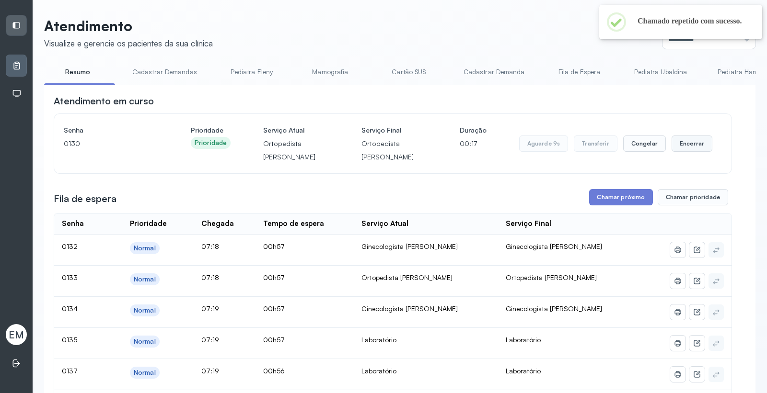
click at [684, 147] on button "Encerrar" at bounding box center [691, 144] width 41 height 16
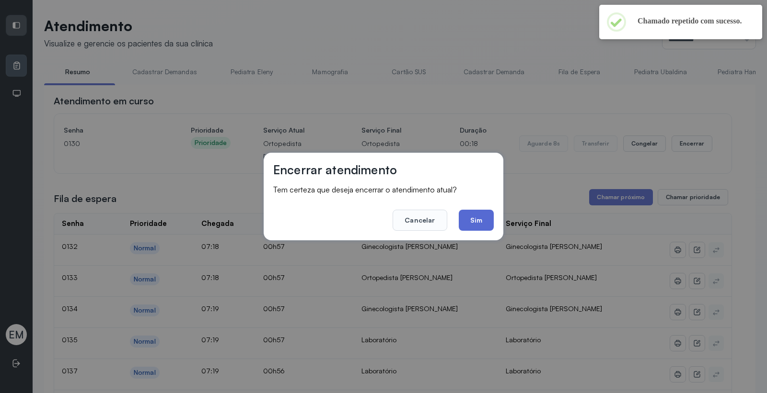
click at [489, 229] on button "Sim" at bounding box center [476, 220] width 35 height 21
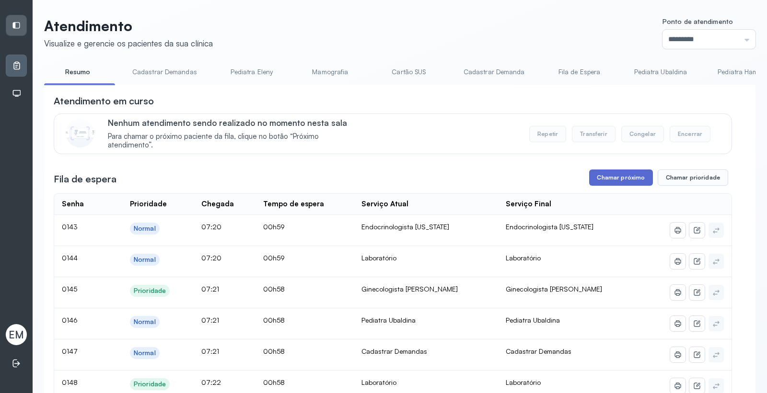
click at [617, 185] on button "Chamar próximo" at bounding box center [620, 178] width 63 height 16
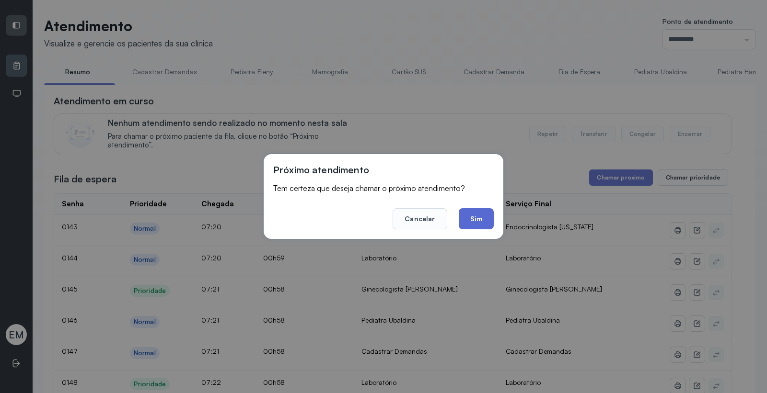
click at [484, 212] on button "Sim" at bounding box center [476, 218] width 35 height 21
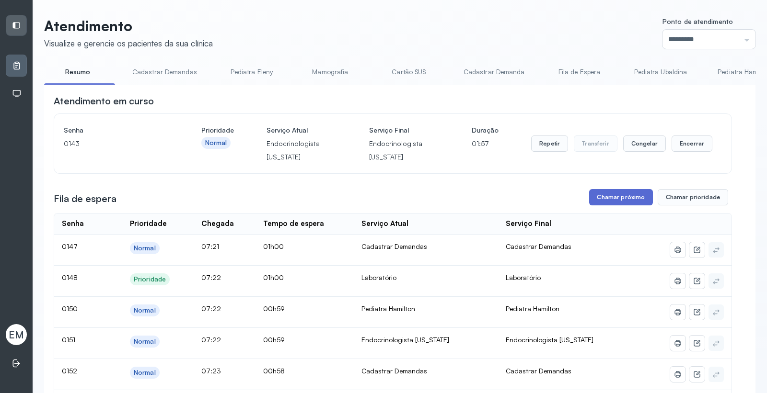
click at [626, 192] on button "Chamar próximo" at bounding box center [620, 197] width 63 height 16
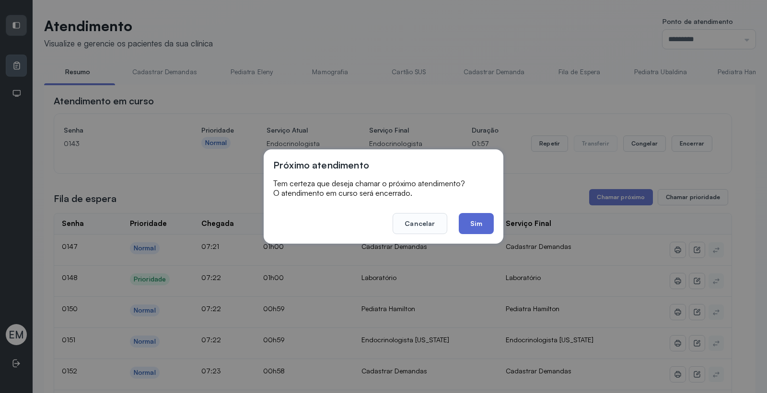
click at [481, 221] on button "Sim" at bounding box center [476, 223] width 35 height 21
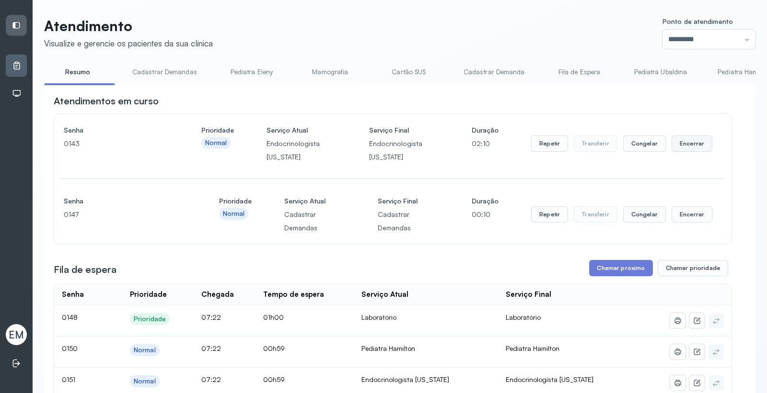
click at [672, 145] on button "Encerrar" at bounding box center [691, 144] width 41 height 16
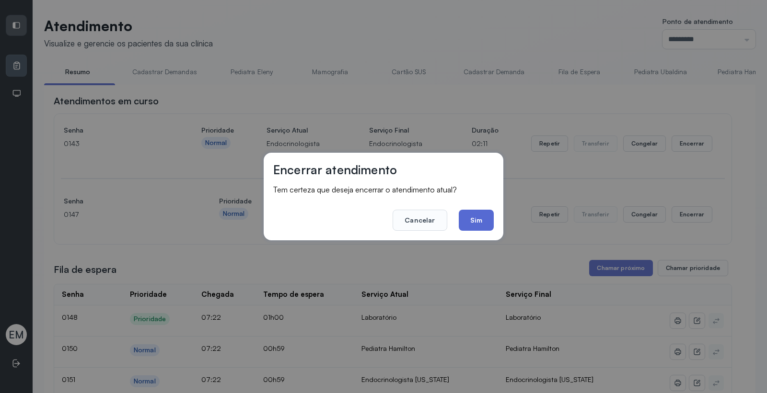
click at [482, 217] on button "Sim" at bounding box center [476, 220] width 35 height 21
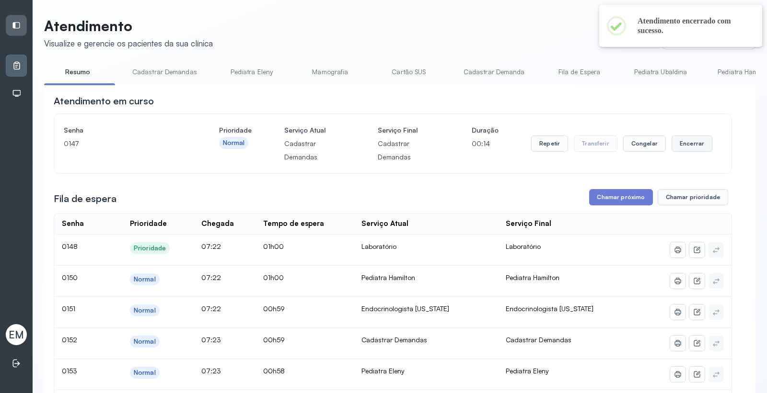
click at [692, 142] on button "Encerrar" at bounding box center [691, 144] width 41 height 16
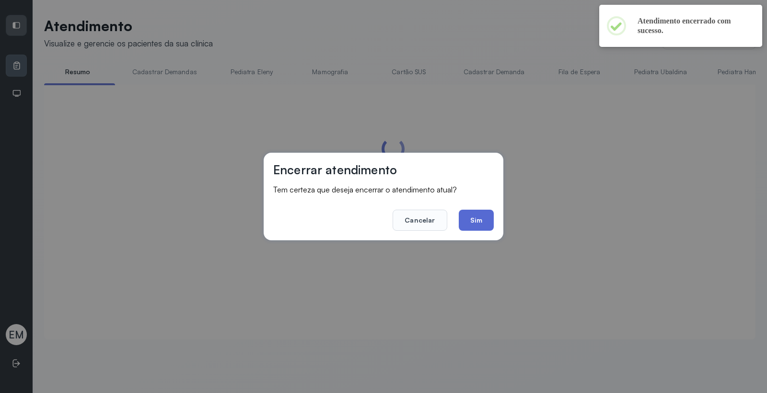
click at [485, 220] on button "Sim" at bounding box center [476, 220] width 35 height 21
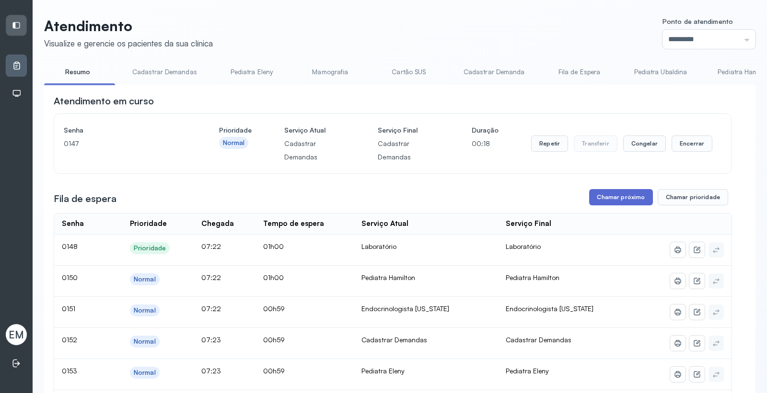
click at [613, 204] on button "Chamar próximo" at bounding box center [620, 197] width 63 height 16
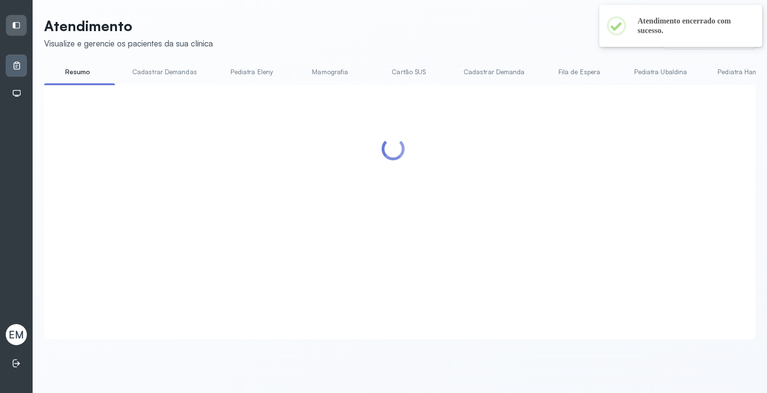
drag, startPoint x: 490, startPoint y: 228, endPoint x: 603, endPoint y: 197, distance: 117.2
click at [489, 228] on div at bounding box center [393, 200] width 678 height 212
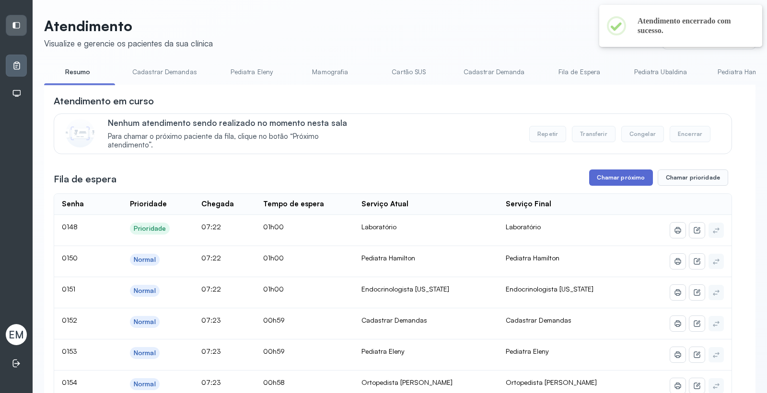
click at [619, 182] on button "Chamar próximo" at bounding box center [620, 178] width 63 height 16
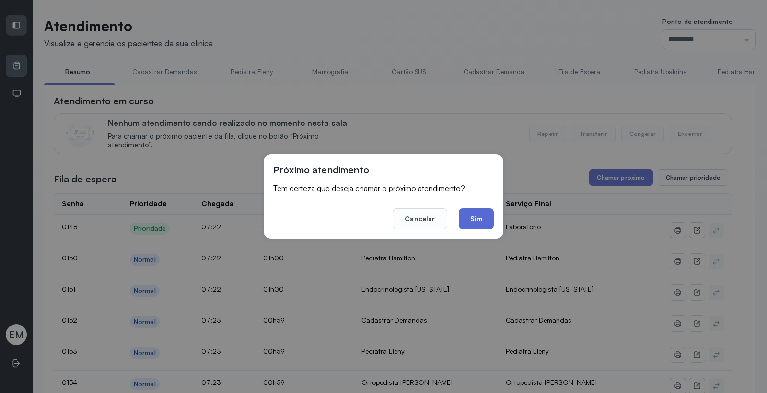
click at [486, 218] on button "Sim" at bounding box center [476, 218] width 35 height 21
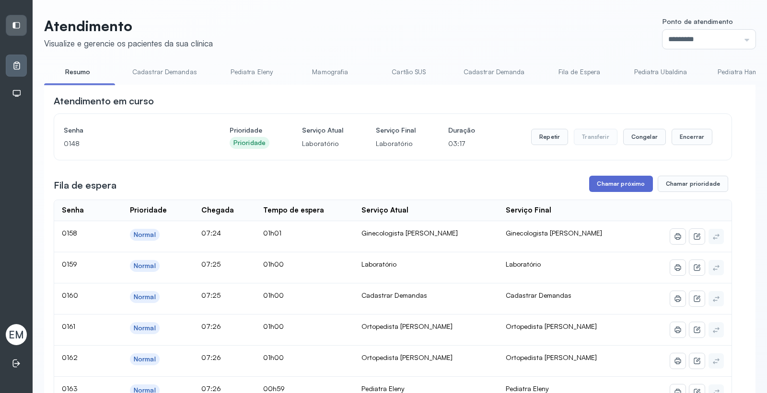
click at [595, 189] on button "Chamar próximo" at bounding box center [620, 184] width 63 height 16
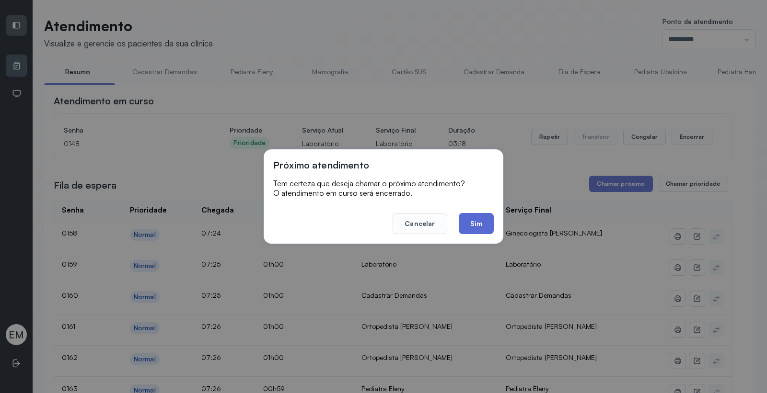
click at [482, 216] on button "Sim" at bounding box center [476, 223] width 35 height 21
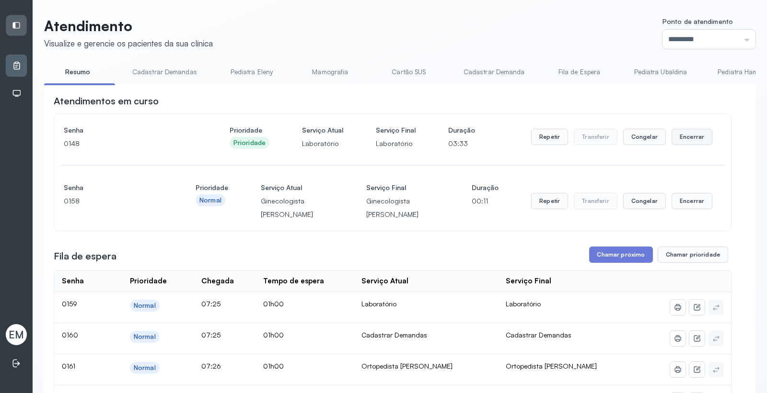
click at [678, 142] on button "Encerrar" at bounding box center [691, 137] width 41 height 16
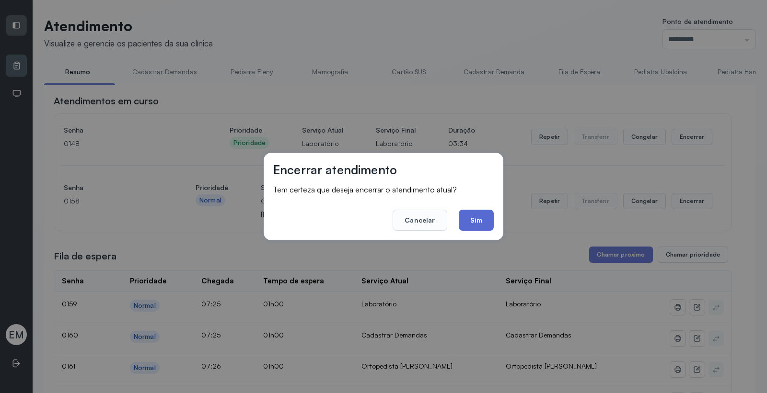
click at [473, 227] on button "Sim" at bounding box center [476, 220] width 35 height 21
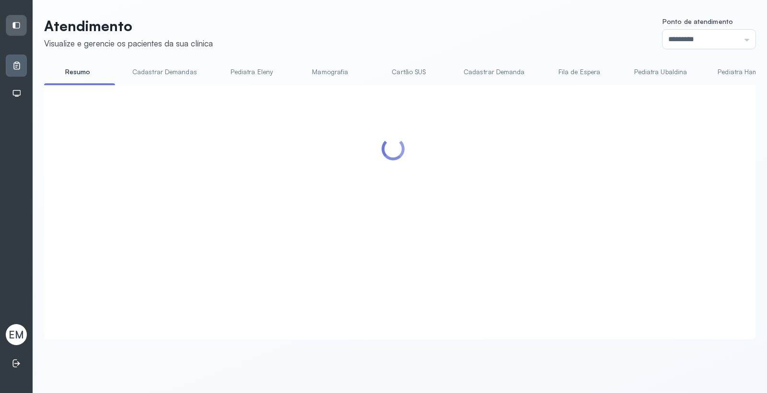
click at [598, 202] on div at bounding box center [393, 200] width 678 height 212
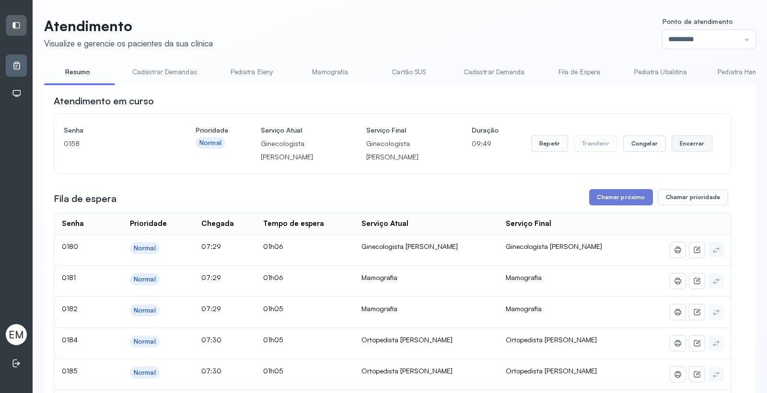
click at [671, 145] on button "Encerrar" at bounding box center [691, 144] width 41 height 16
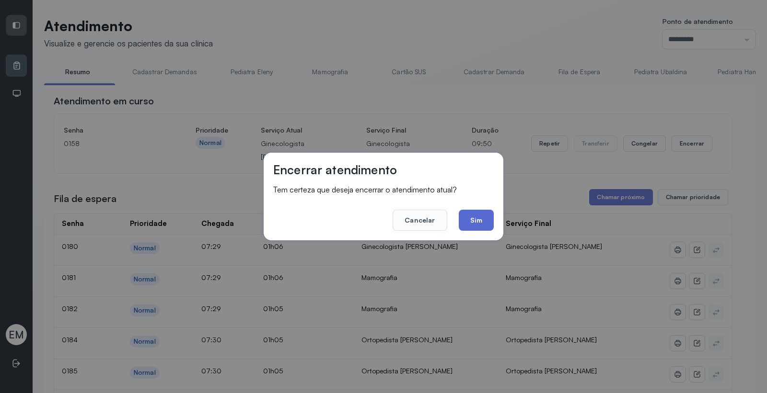
click at [484, 216] on button "Sim" at bounding box center [476, 220] width 35 height 21
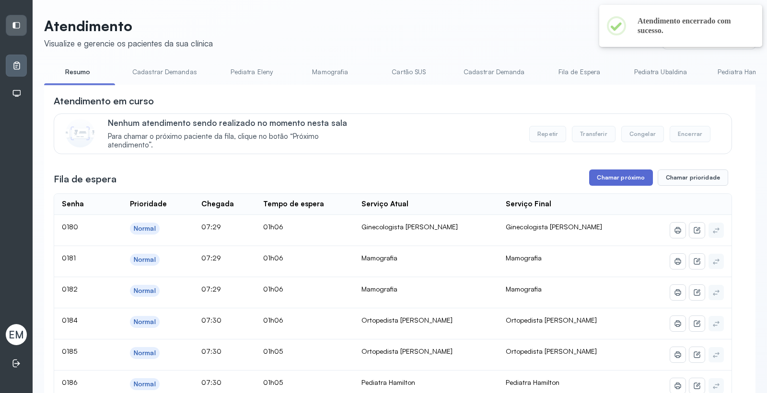
click at [615, 184] on button "Chamar próximo" at bounding box center [620, 178] width 63 height 16
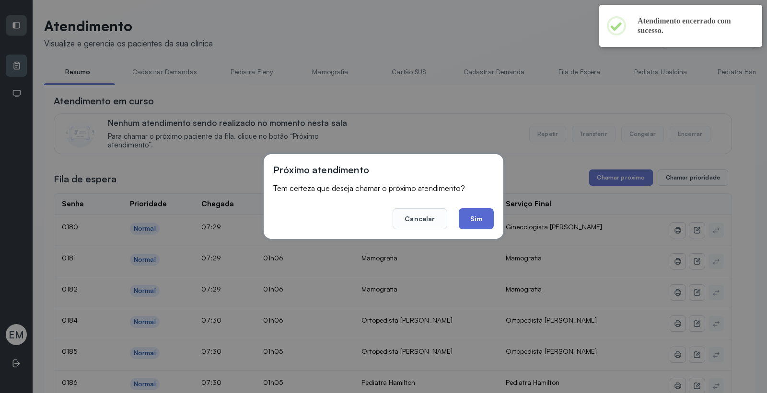
drag, startPoint x: 458, startPoint y: 208, endPoint x: 465, endPoint y: 211, distance: 7.7
click at [459, 208] on footer "Cancelar Sim" at bounding box center [383, 212] width 220 height 35
click at [469, 213] on button "Sim" at bounding box center [476, 218] width 35 height 21
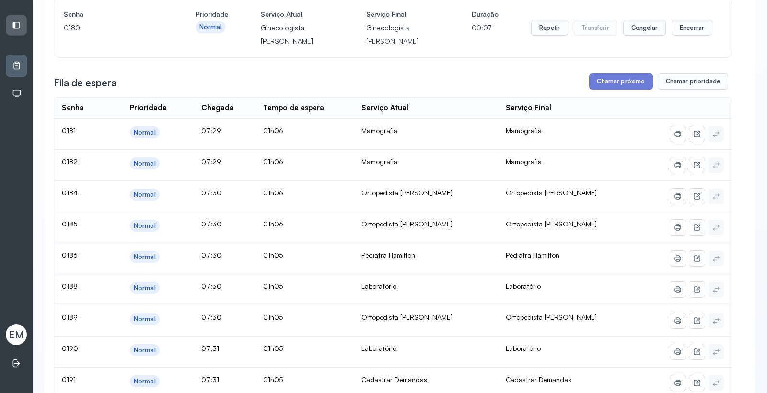
scroll to position [0, 0]
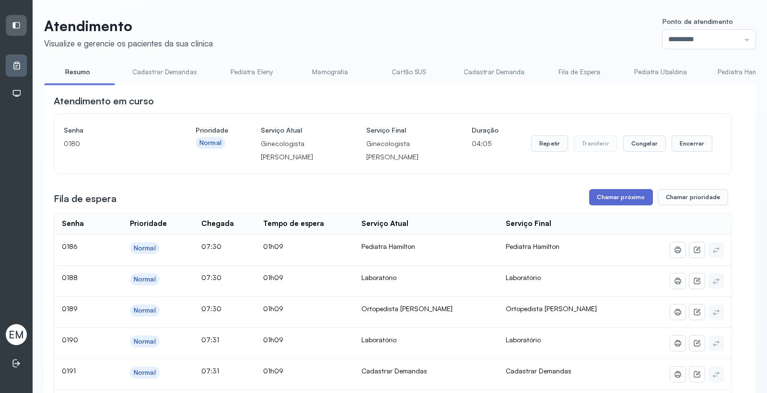
click at [602, 198] on button "Chamar próximo" at bounding box center [620, 197] width 63 height 16
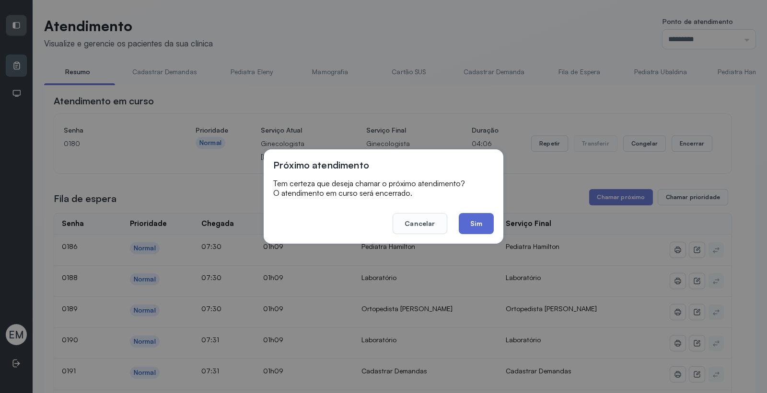
click at [474, 228] on button "Sim" at bounding box center [476, 223] width 35 height 21
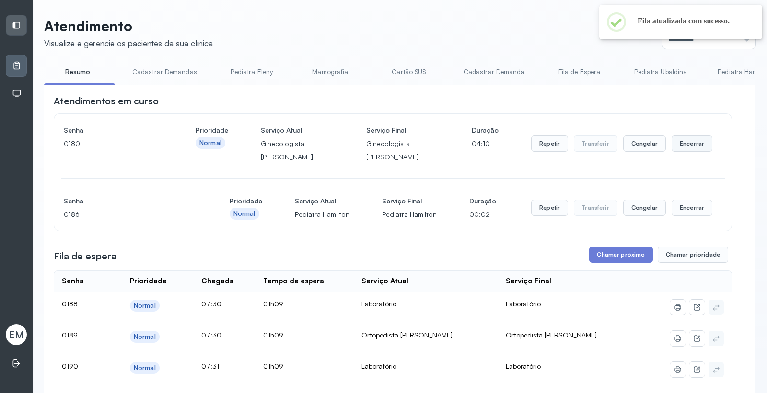
click at [689, 142] on button "Encerrar" at bounding box center [691, 144] width 41 height 16
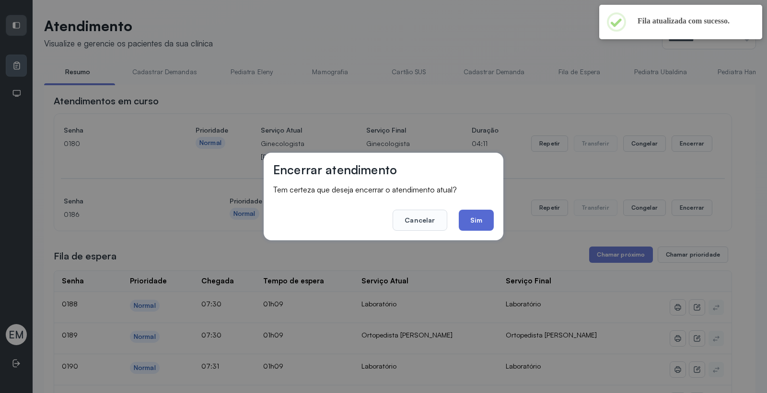
click at [481, 214] on button "Sim" at bounding box center [476, 220] width 35 height 21
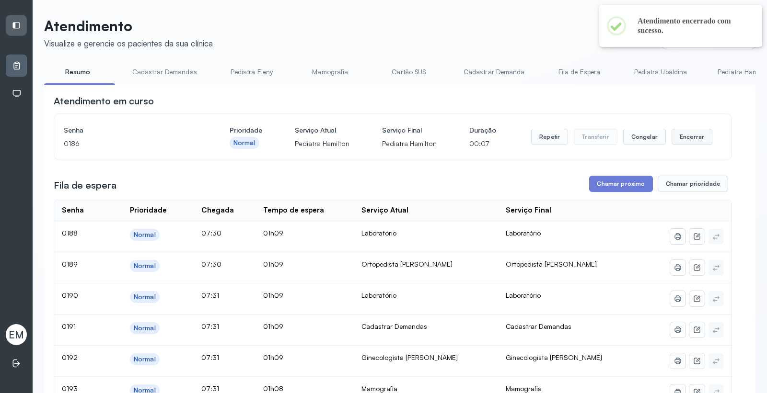
click at [692, 133] on button "Encerrar" at bounding box center [691, 137] width 41 height 16
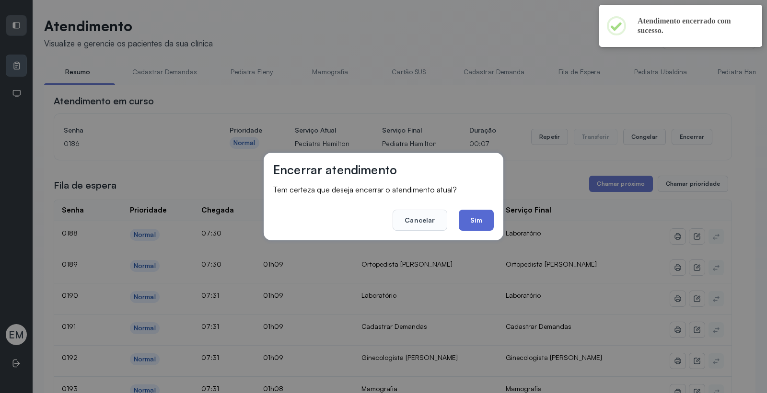
click at [478, 214] on button "Sim" at bounding box center [476, 220] width 35 height 21
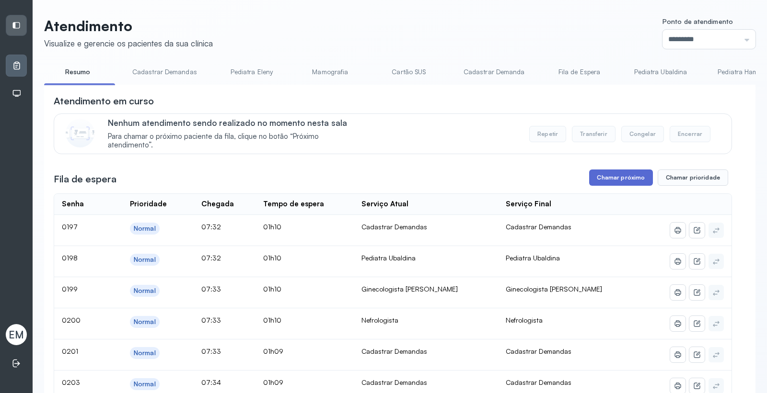
click at [607, 185] on button "Chamar próximo" at bounding box center [620, 178] width 63 height 16
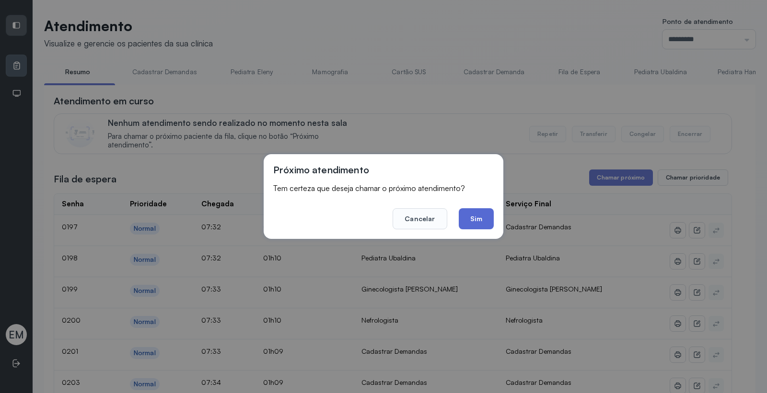
click at [472, 223] on button "Sim" at bounding box center [476, 218] width 35 height 21
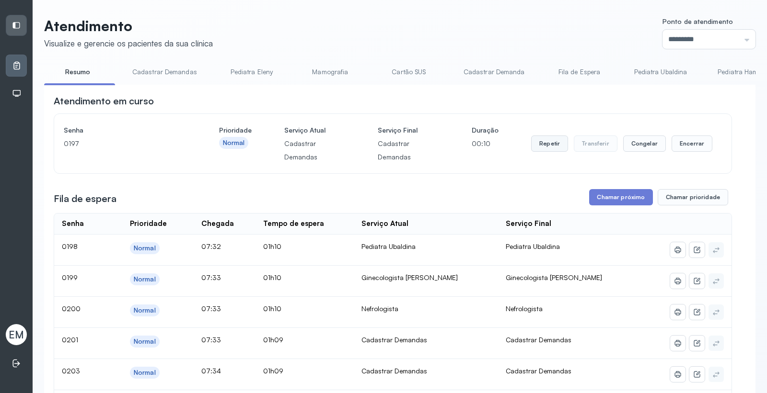
click at [544, 149] on button "Repetir" at bounding box center [549, 144] width 37 height 16
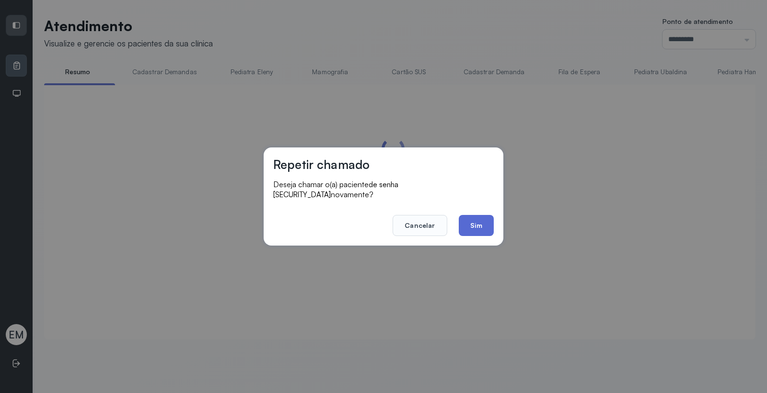
click at [473, 224] on button "Sim" at bounding box center [476, 225] width 35 height 21
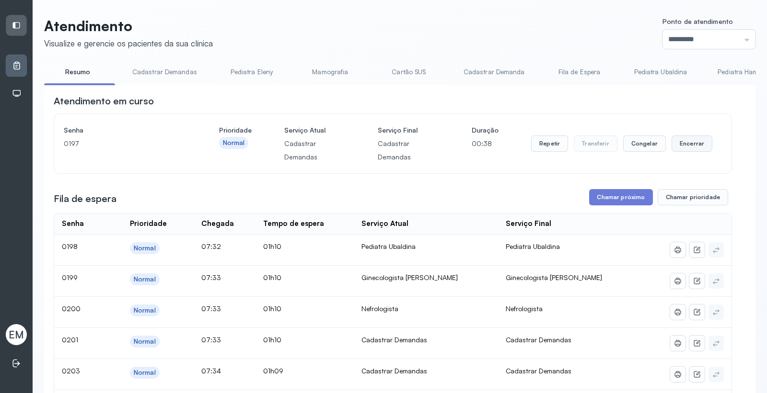
click at [671, 140] on button "Encerrar" at bounding box center [691, 144] width 41 height 16
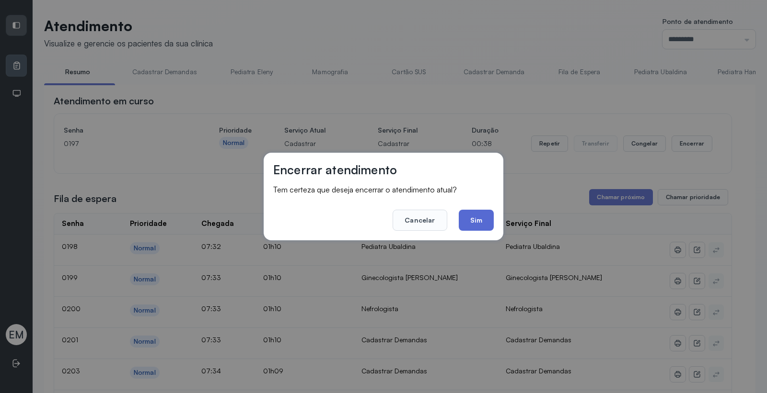
click at [483, 225] on button "Sim" at bounding box center [476, 220] width 35 height 21
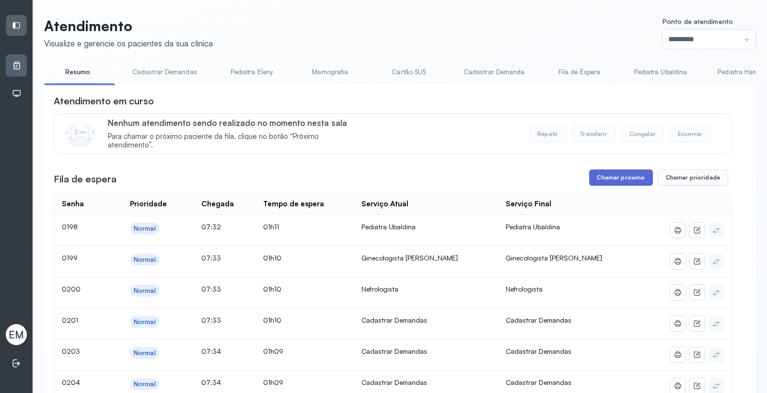
click at [610, 173] on button "Chamar próximo" at bounding box center [620, 178] width 63 height 16
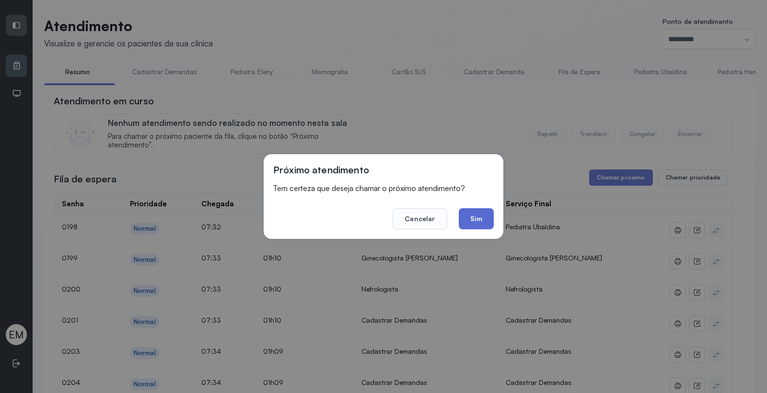
click at [486, 225] on button "Sim" at bounding box center [476, 218] width 35 height 21
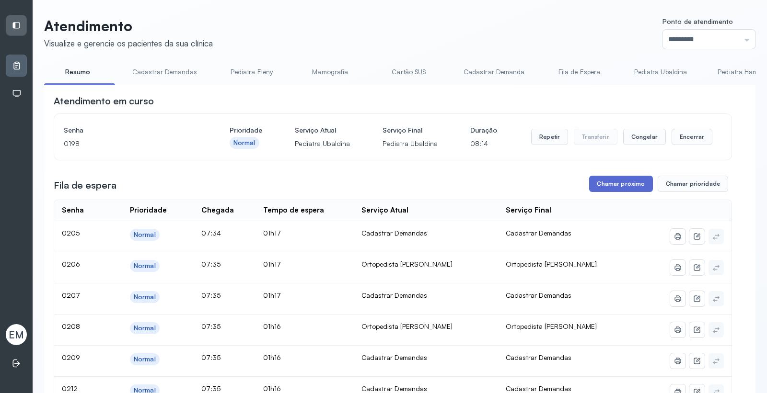
click at [607, 184] on button "Chamar próximo" at bounding box center [620, 184] width 63 height 16
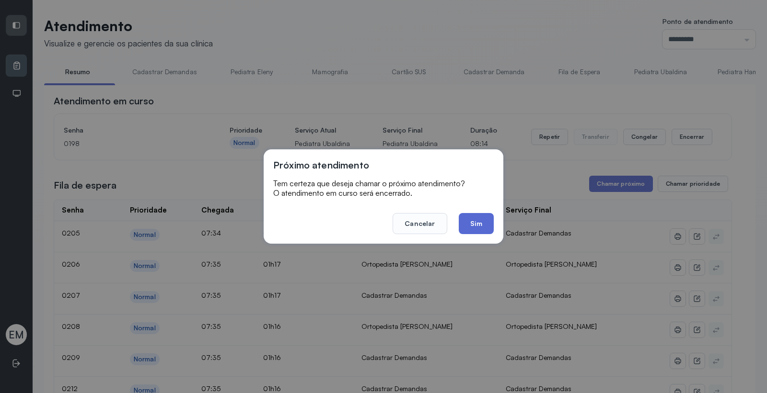
click at [477, 222] on button "Sim" at bounding box center [476, 223] width 35 height 21
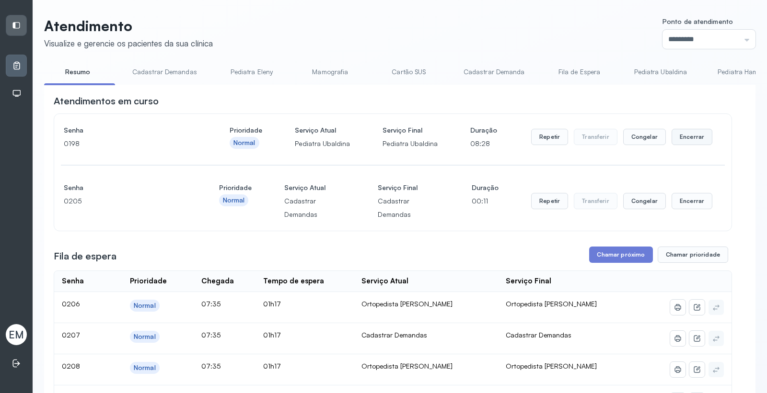
click at [689, 139] on button "Encerrar" at bounding box center [691, 137] width 41 height 16
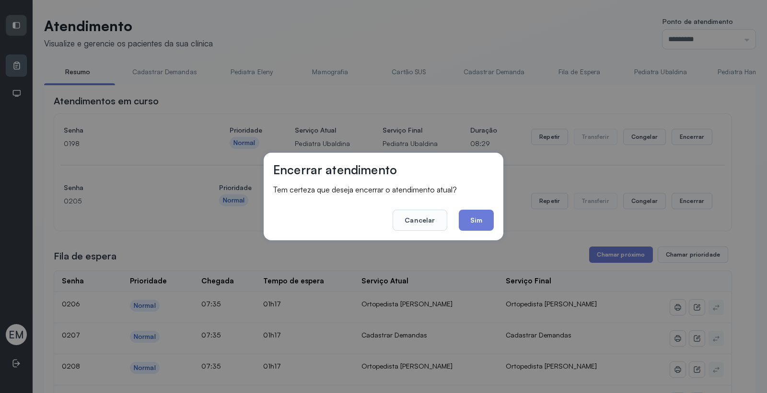
click at [504, 212] on div "Encerrar atendimento Tem certeza que deseja encerrar o atendimento atual? Cance…" at bounding box center [383, 196] width 767 height 393
click at [494, 221] on div "Encerrar atendimento Tem certeza que deseja encerrar o atendimento atual? Cance…" at bounding box center [384, 197] width 240 height 88
click at [487, 222] on button "Sim" at bounding box center [476, 220] width 35 height 21
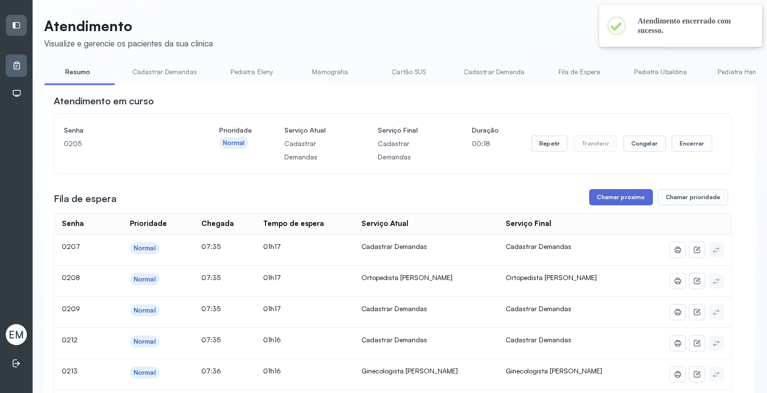
click at [616, 195] on button "Chamar próximo" at bounding box center [620, 197] width 63 height 16
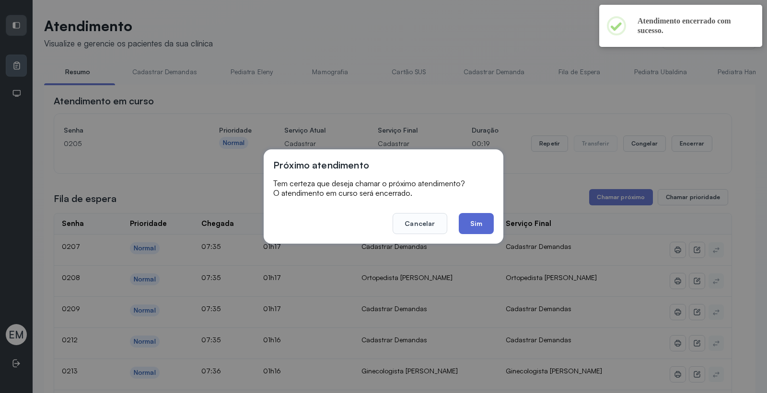
click at [486, 226] on button "Sim" at bounding box center [476, 223] width 35 height 21
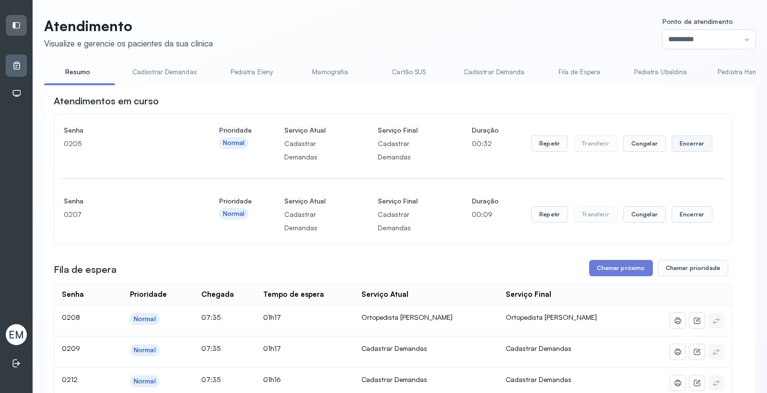
click at [678, 147] on button "Encerrar" at bounding box center [691, 144] width 41 height 16
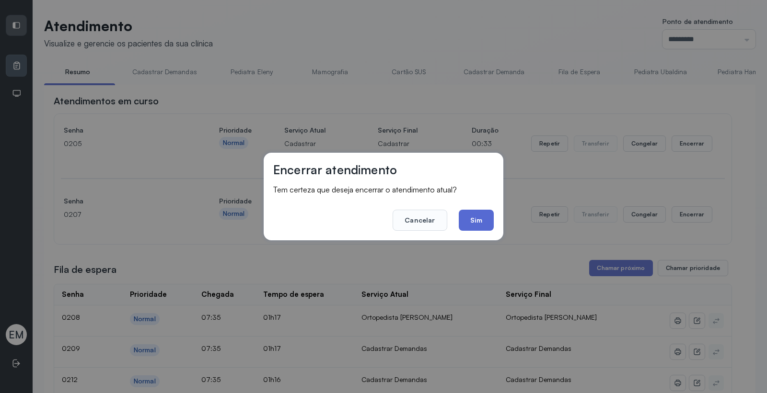
click at [489, 218] on button "Sim" at bounding box center [476, 220] width 35 height 21
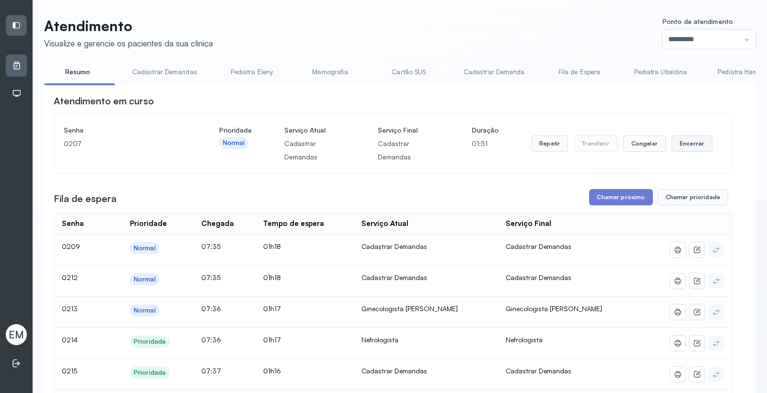
click at [681, 144] on button "Encerrar" at bounding box center [691, 144] width 41 height 16
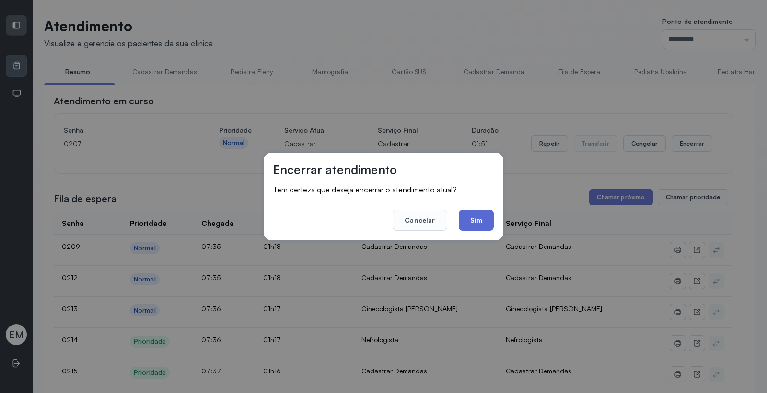
click at [481, 223] on button "Sim" at bounding box center [476, 220] width 35 height 21
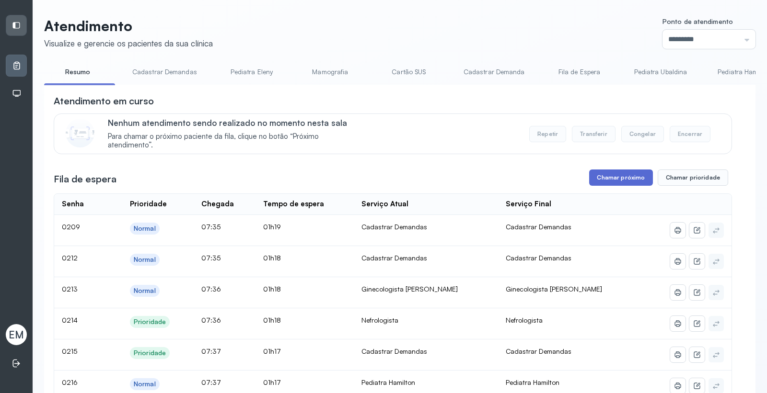
click at [614, 186] on button "Chamar próximo" at bounding box center [620, 178] width 63 height 16
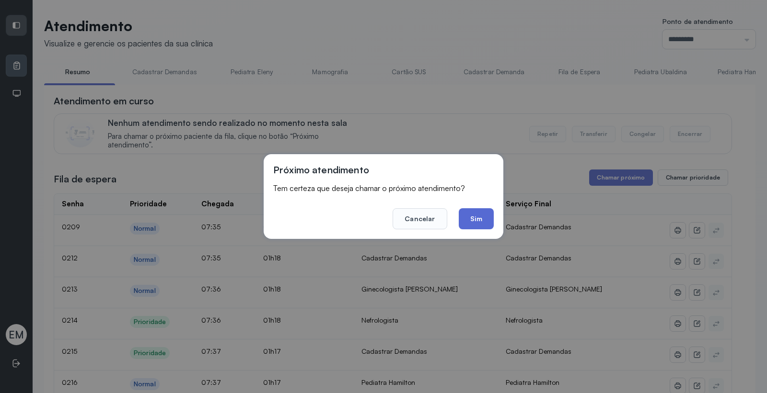
click at [482, 220] on button "Sim" at bounding box center [476, 218] width 35 height 21
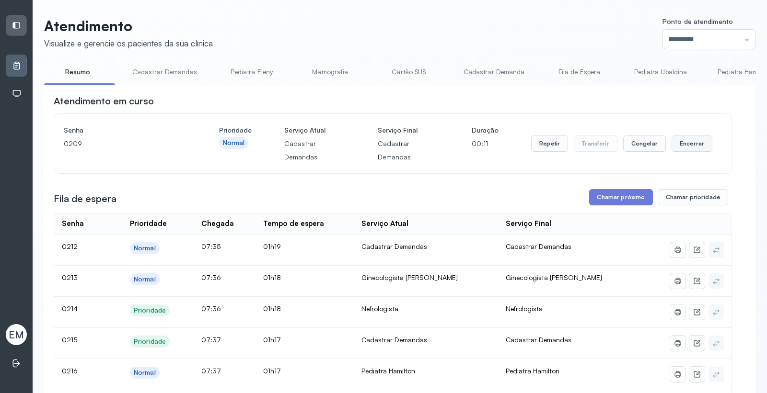
click at [680, 141] on button "Encerrar" at bounding box center [691, 144] width 41 height 16
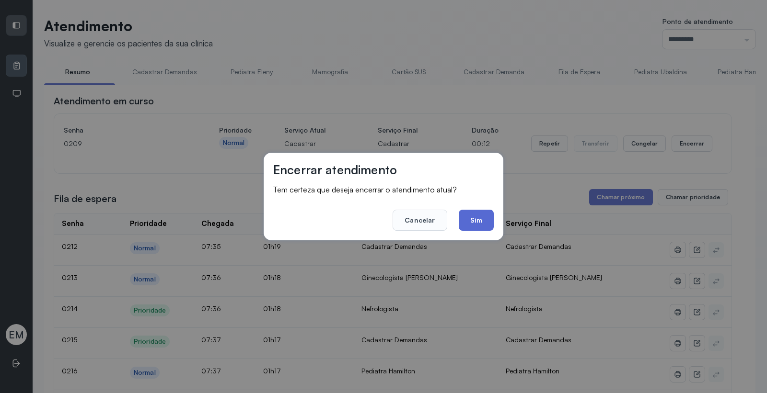
click at [478, 223] on button "Sim" at bounding box center [476, 220] width 35 height 21
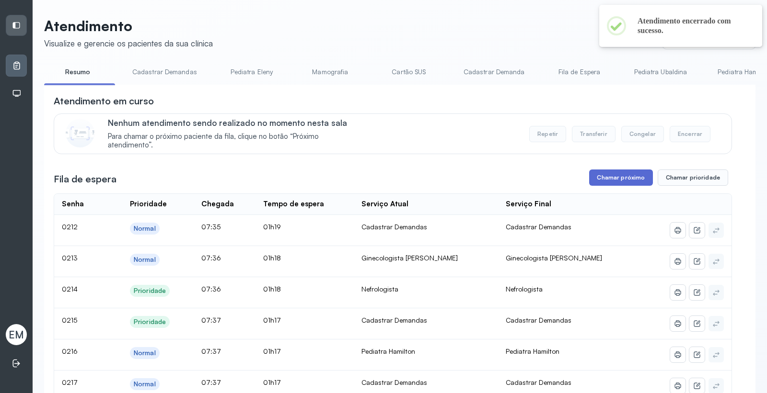
click at [626, 178] on button "Chamar próximo" at bounding box center [620, 178] width 63 height 16
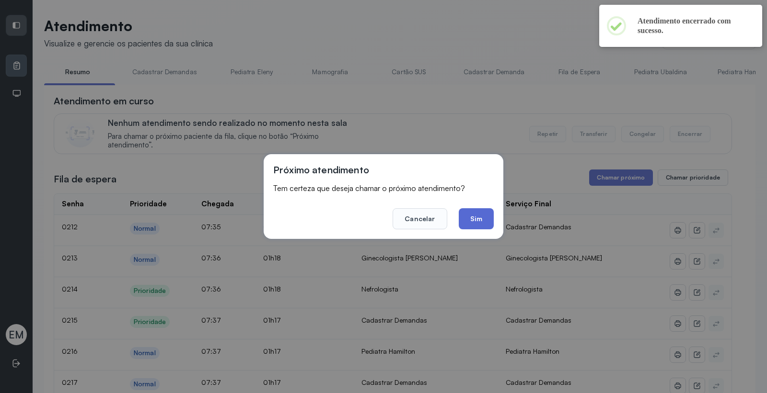
click at [470, 216] on button "Sim" at bounding box center [476, 218] width 35 height 21
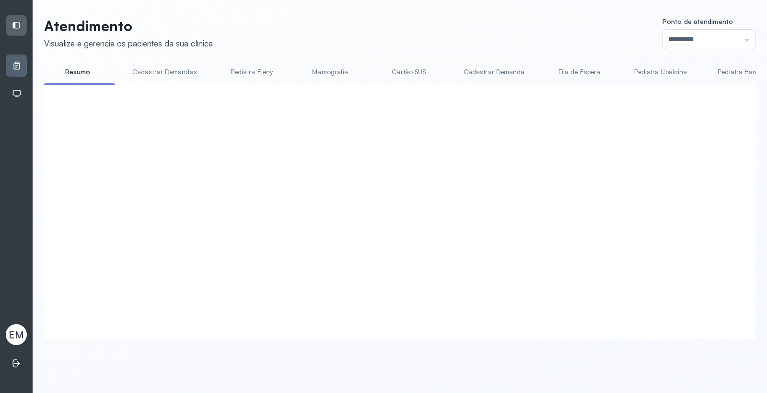
click button "Chamar próximo"
click button "Sim"
click button "Encerrar"
click button "Sim"
click button "Encerrar"
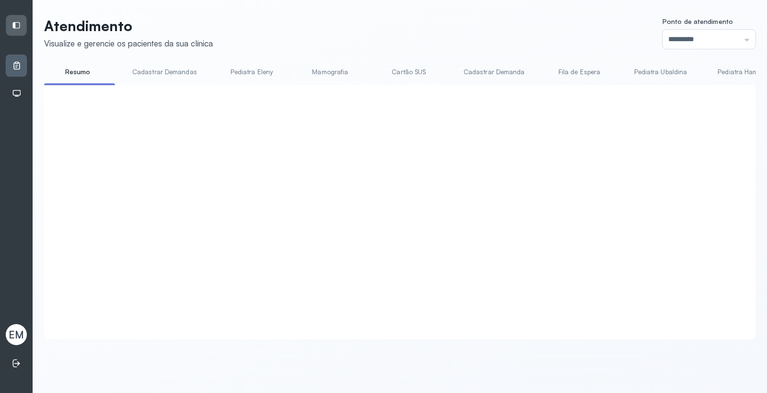
click button "Sim"
click button "Chamar próximo"
click button "Sim"
click button "Encerrar"
click button "Sim"
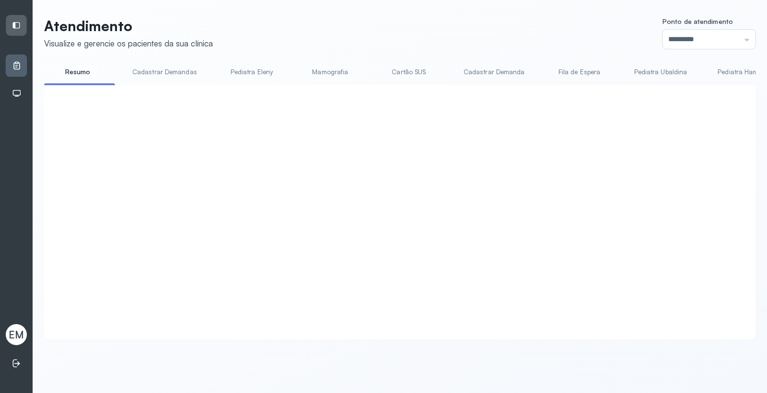
click at [401, 72] on link "Cartão SUS" at bounding box center [408, 72] width 67 height 16
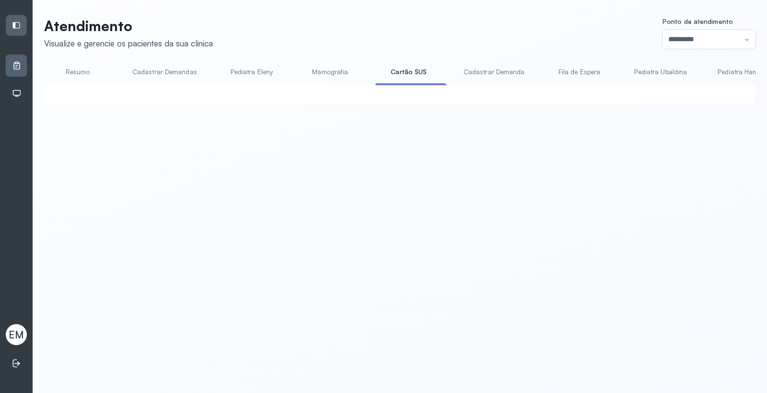
click button "Chamar próximo"
click button "Sim"
click button "Chamar próximo"
click button "Sim"
click button "Encerrar"
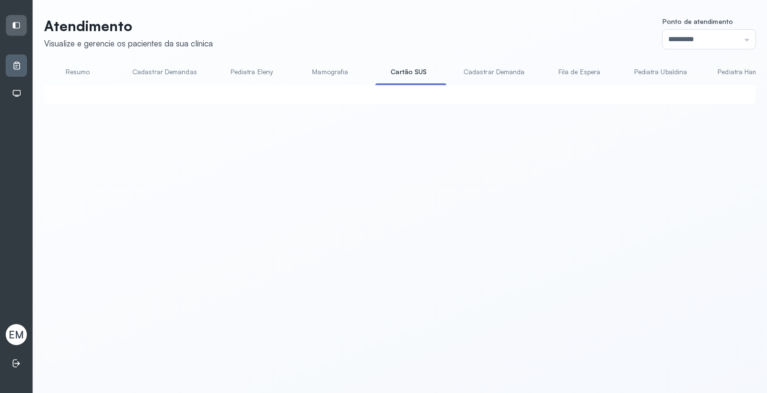
click button "Sim"
drag, startPoint x: 599, startPoint y: 166, endPoint x: 598, endPoint y: 180, distance: 13.5
click div "**********"
click button "Chamar próximo"
click button "Sim"
